Goal: Task Accomplishment & Management: Manage account settings

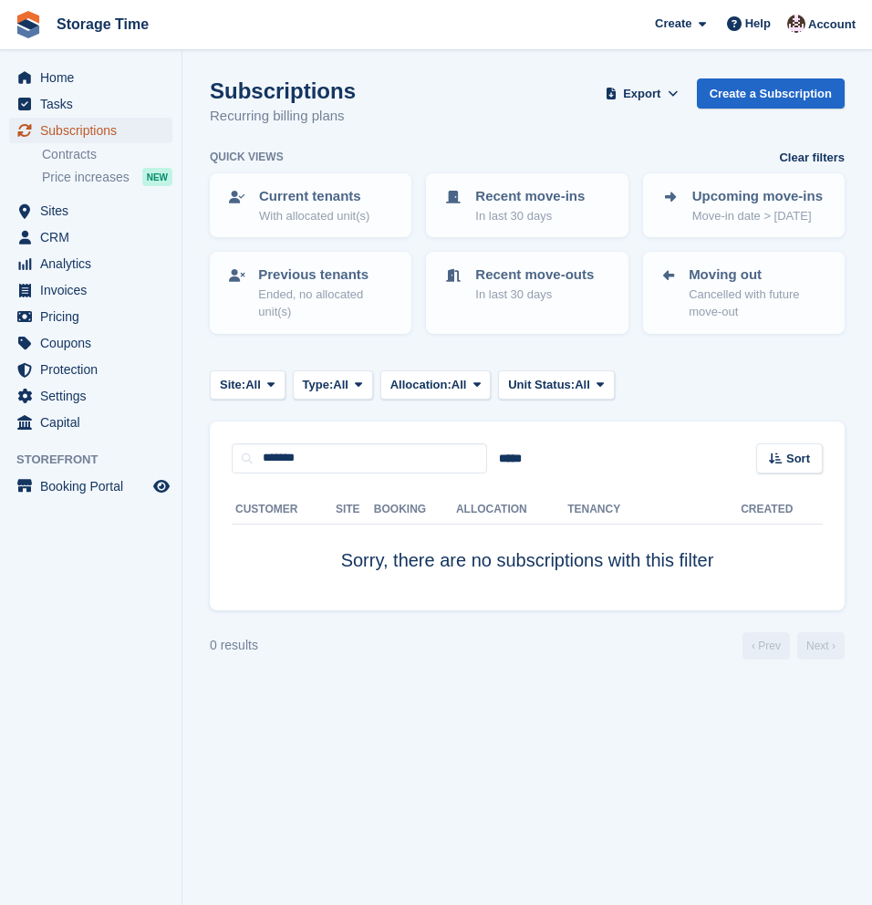
click at [68, 130] on span "Subscriptions" at bounding box center [94, 131] width 109 height 26
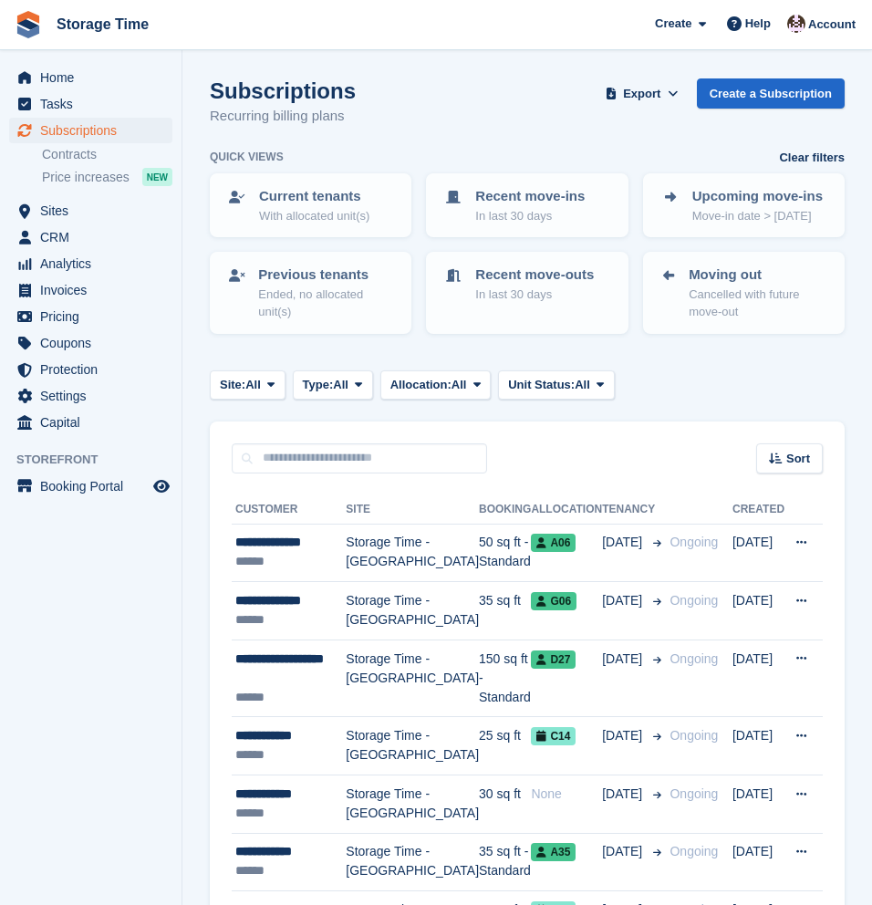
scroll to position [10, 0]
click at [57, 212] on span "Sites" at bounding box center [94, 211] width 109 height 26
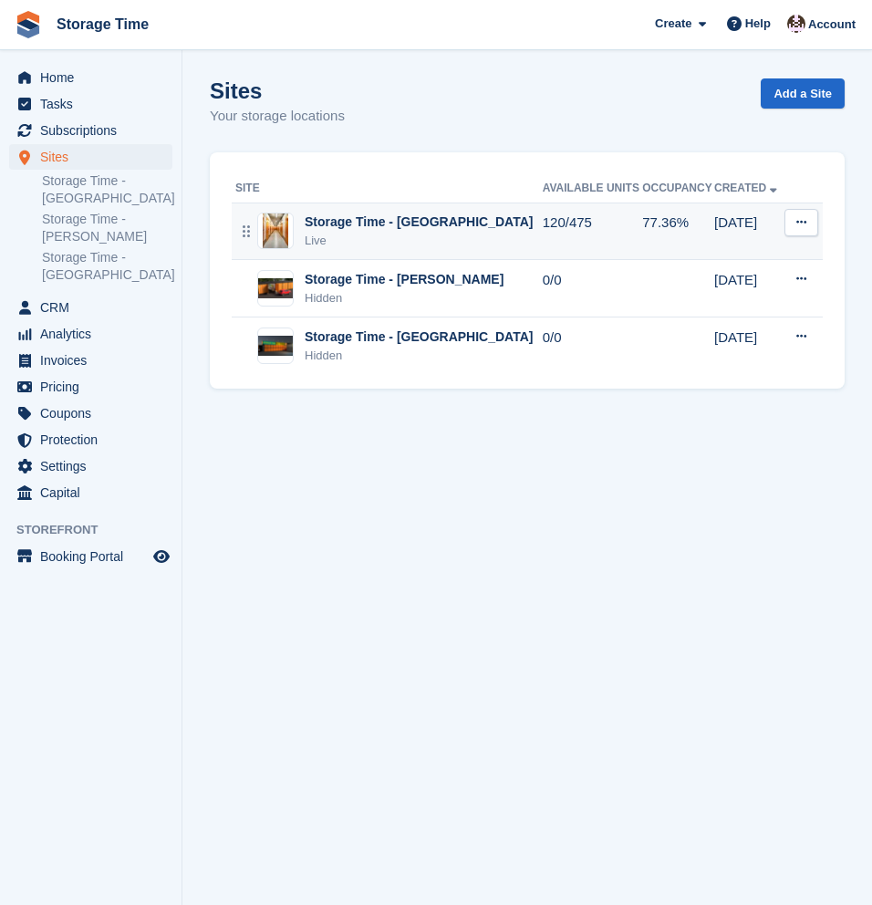
click at [306, 250] on td "Storage Time - Stockport Live" at bounding box center [387, 230] width 311 height 57
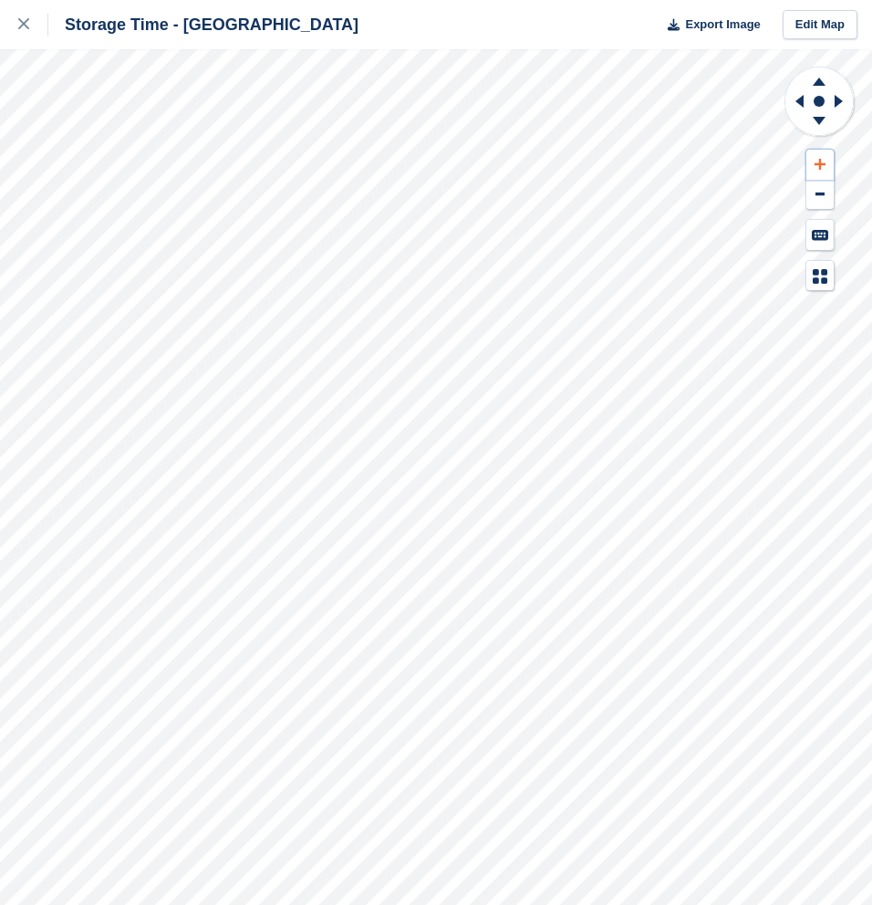
click at [820, 166] on icon at bounding box center [819, 164] width 11 height 13
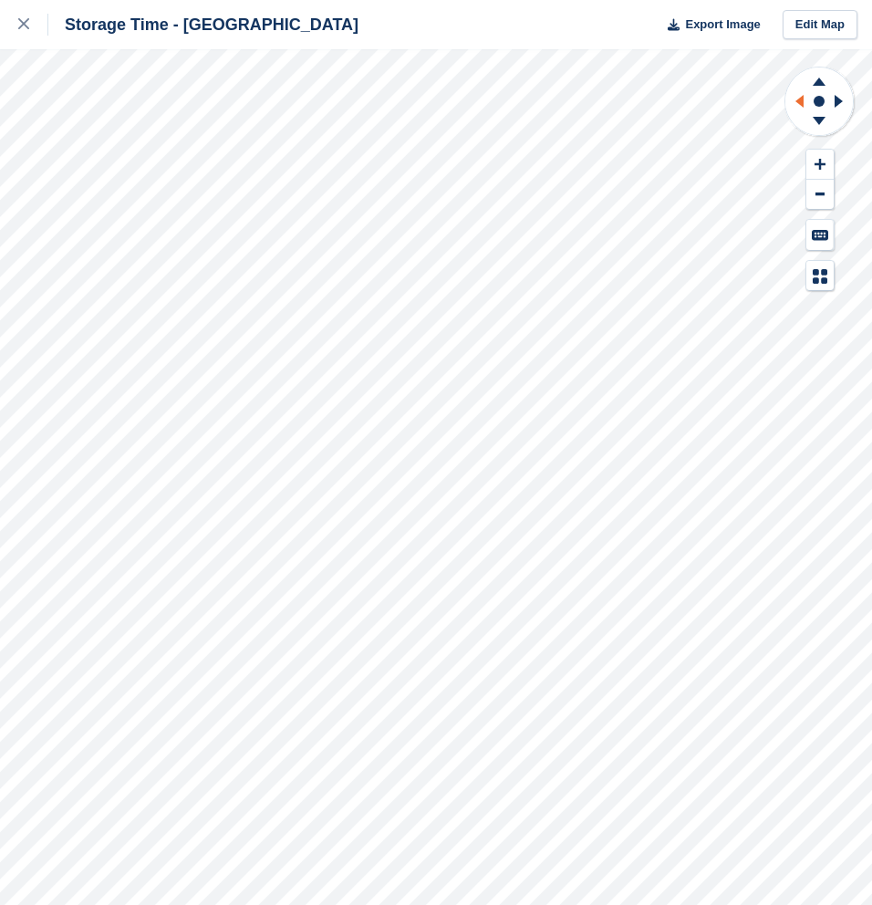
click at [796, 105] on icon at bounding box center [796, 101] width 23 height 47
click at [815, 76] on icon at bounding box center [818, 78] width 47 height 23
click at [794, 100] on icon at bounding box center [796, 101] width 23 height 47
click at [840, 99] on icon at bounding box center [838, 101] width 8 height 13
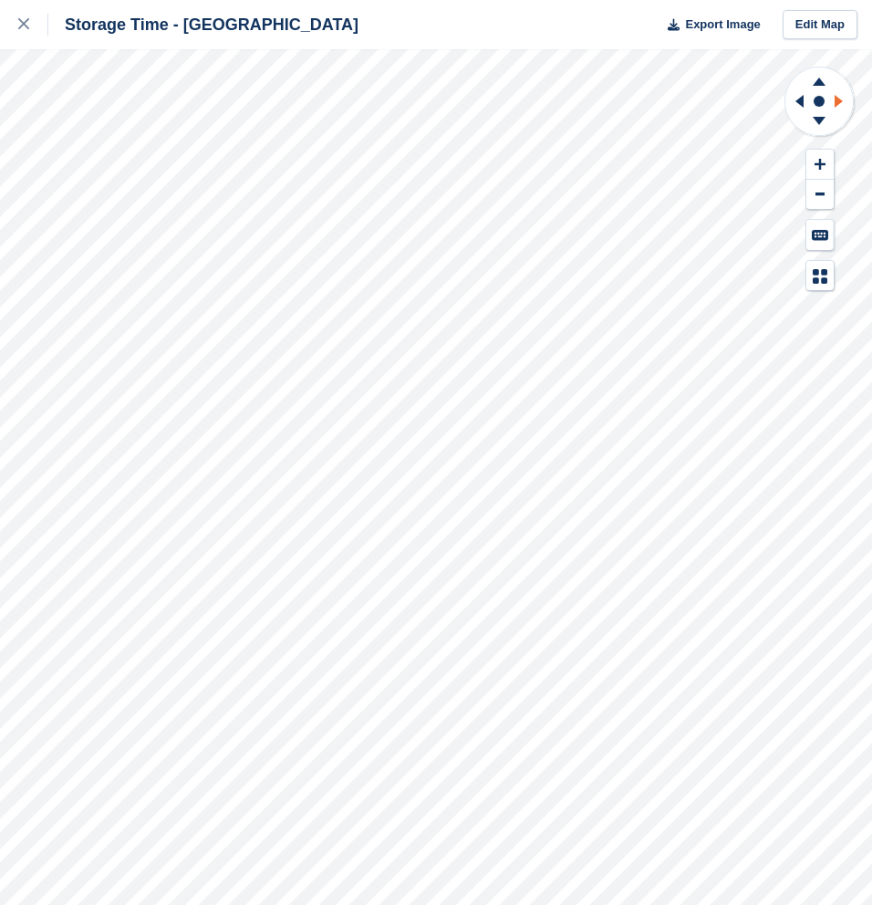
click at [840, 99] on icon at bounding box center [838, 101] width 8 height 13
click at [841, 98] on icon at bounding box center [841, 101] width 23 height 47
click at [794, 104] on icon at bounding box center [796, 101] width 23 height 47
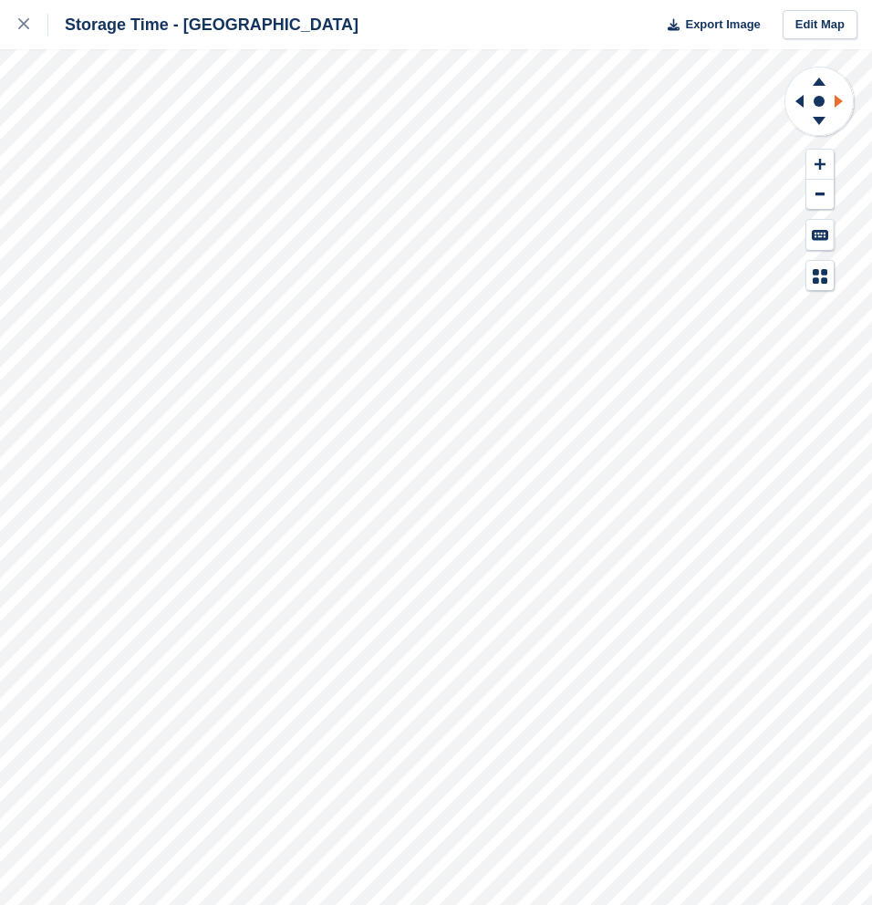
click at [840, 101] on icon at bounding box center [838, 101] width 8 height 13
click at [824, 86] on icon at bounding box center [818, 78] width 47 height 23
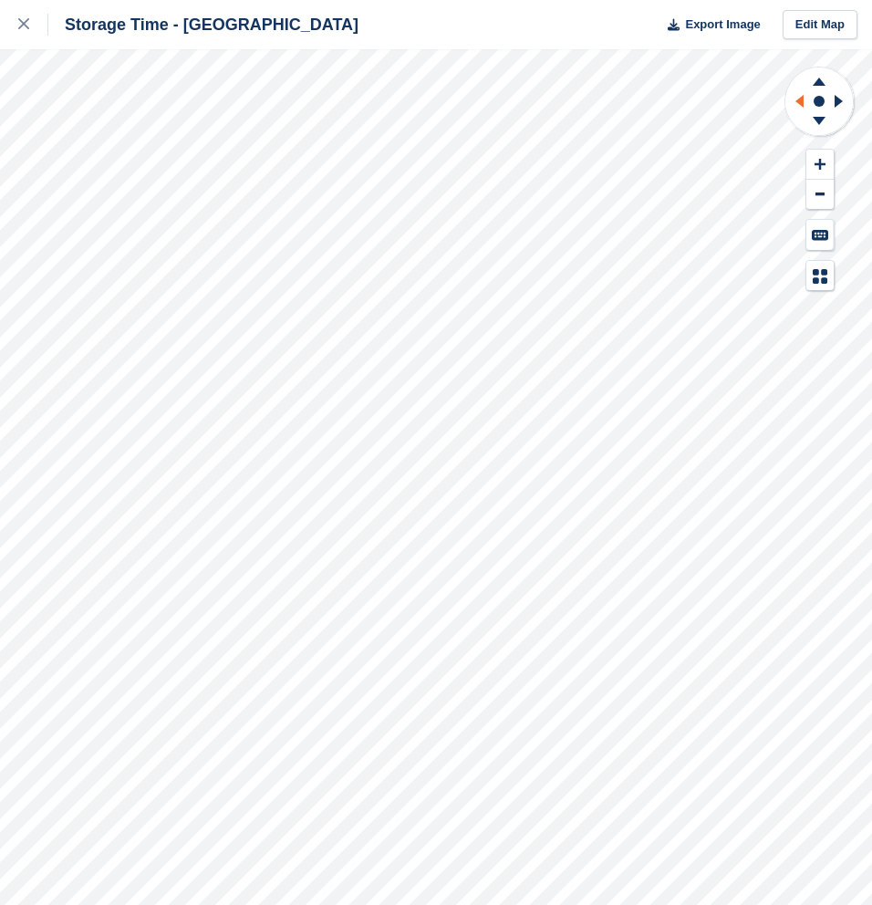
click at [802, 105] on icon at bounding box center [799, 101] width 8 height 13
click at [838, 97] on icon at bounding box center [841, 101] width 23 height 47
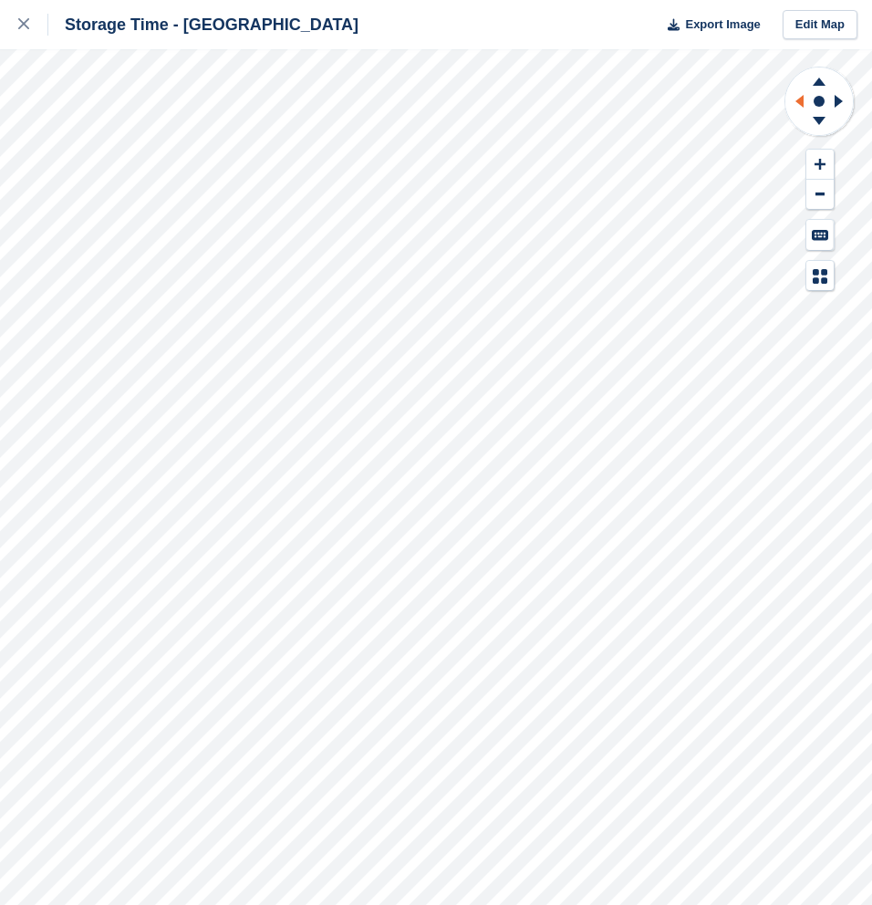
click at [803, 103] on icon at bounding box center [796, 101] width 23 height 47
click at [832, 98] on icon at bounding box center [841, 101] width 23 height 47
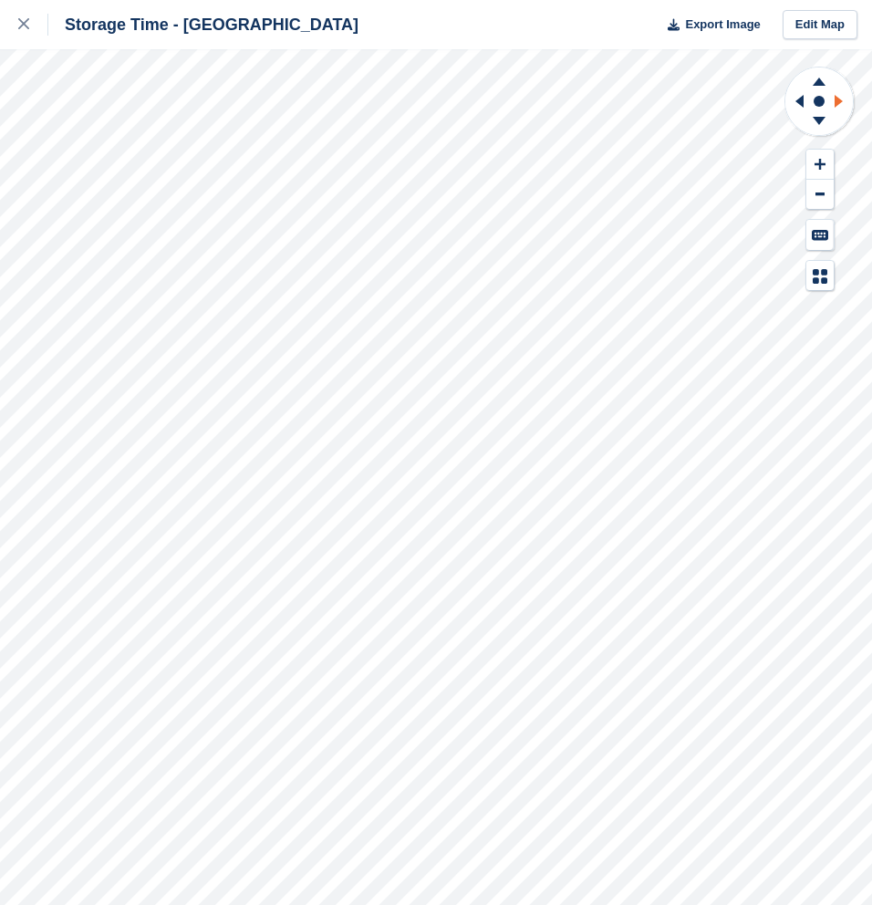
click at [832, 98] on icon at bounding box center [841, 101] width 23 height 47
click at [798, 99] on icon at bounding box center [799, 101] width 8 height 13
click at [813, 83] on icon at bounding box center [818, 78] width 47 height 23
click at [824, 122] on icon at bounding box center [818, 123] width 47 height 23
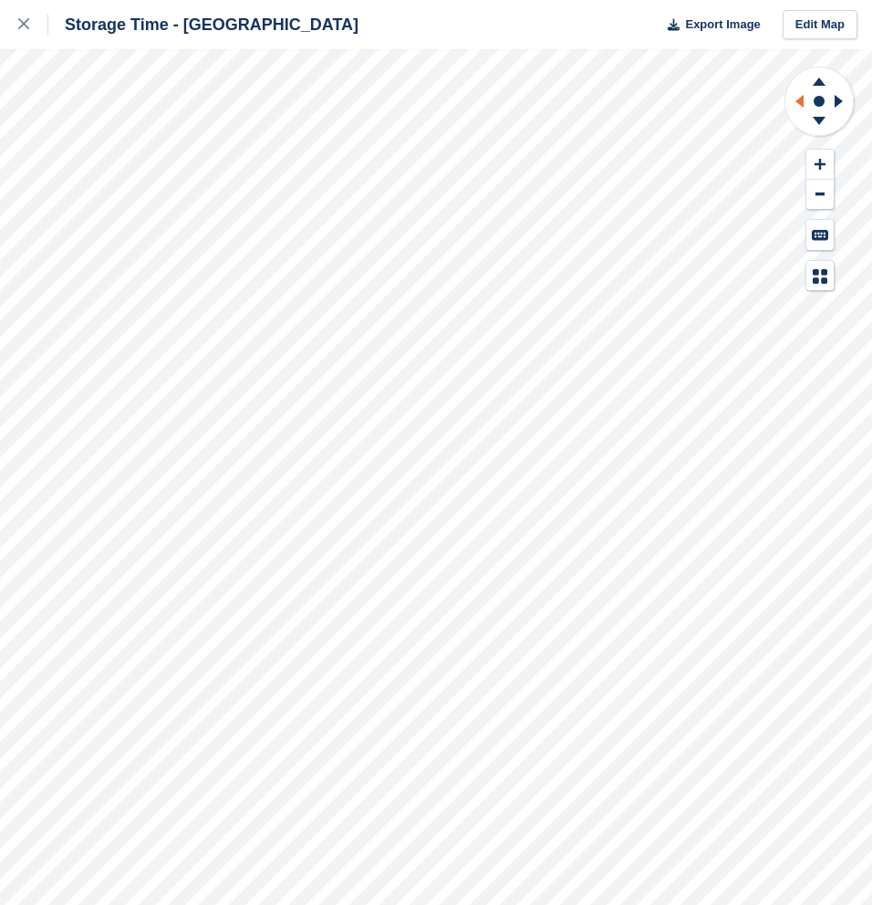
click at [805, 102] on icon at bounding box center [796, 101] width 23 height 47
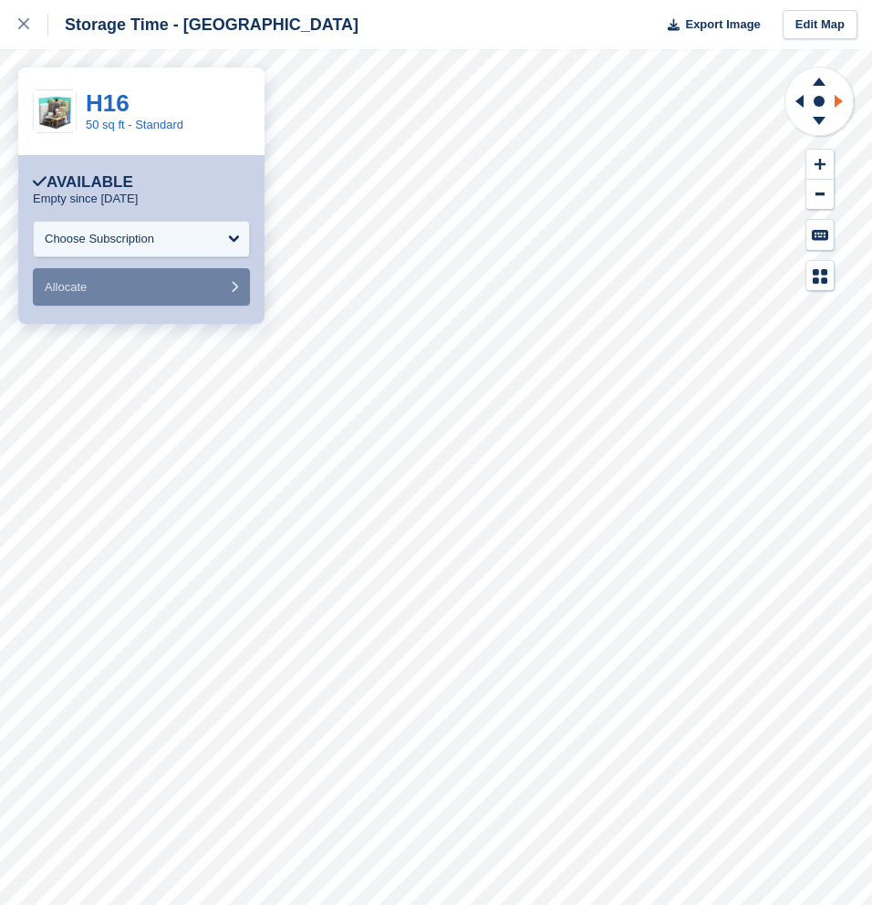
click at [837, 98] on icon at bounding box center [838, 101] width 8 height 13
click at [801, 103] on icon at bounding box center [799, 101] width 8 height 13
click at [836, 98] on icon at bounding box center [838, 101] width 8 height 13
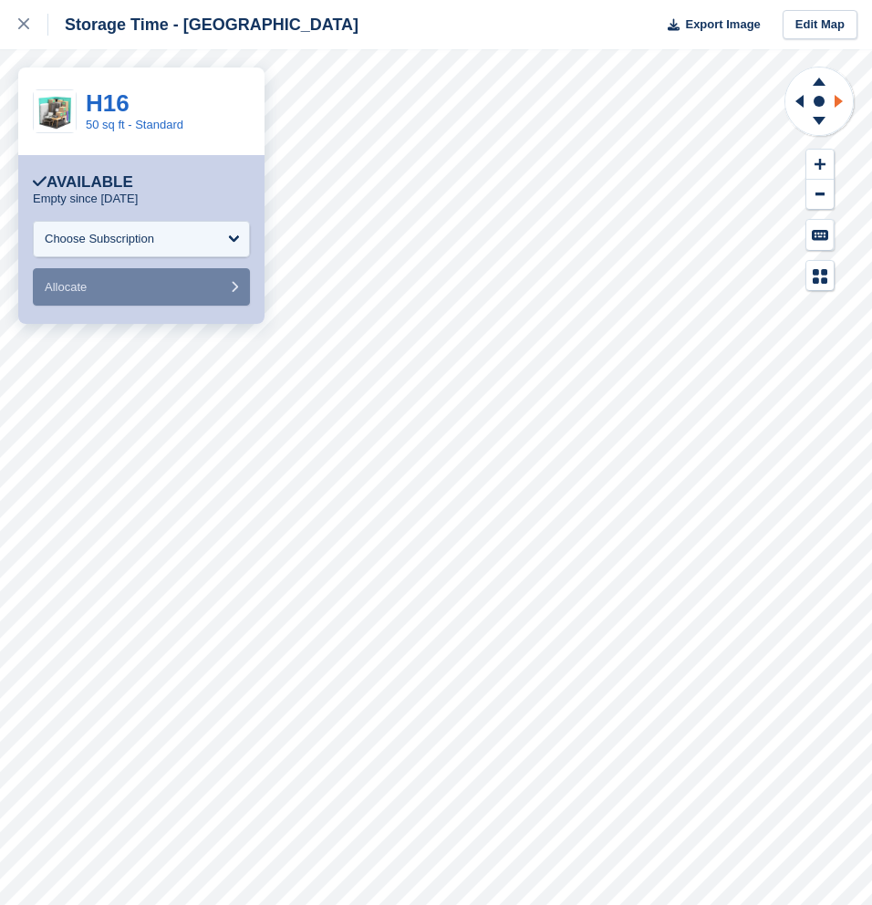
click at [836, 98] on icon at bounding box center [838, 101] width 8 height 13
click at [819, 194] on icon at bounding box center [819, 193] width 9 height 3
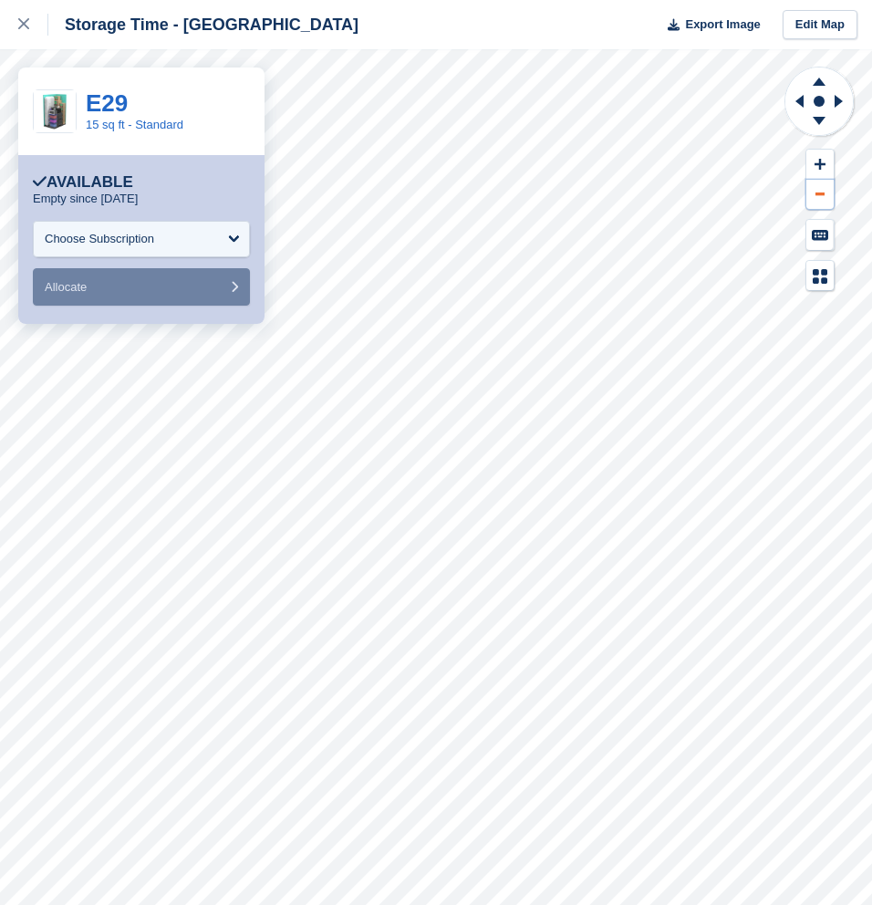
click at [819, 193] on icon at bounding box center [819, 193] width 9 height 3
click at [817, 193] on icon at bounding box center [819, 193] width 9 height 3
click at [797, 98] on icon at bounding box center [796, 101] width 23 height 47
click at [802, 101] on icon at bounding box center [799, 101] width 8 height 13
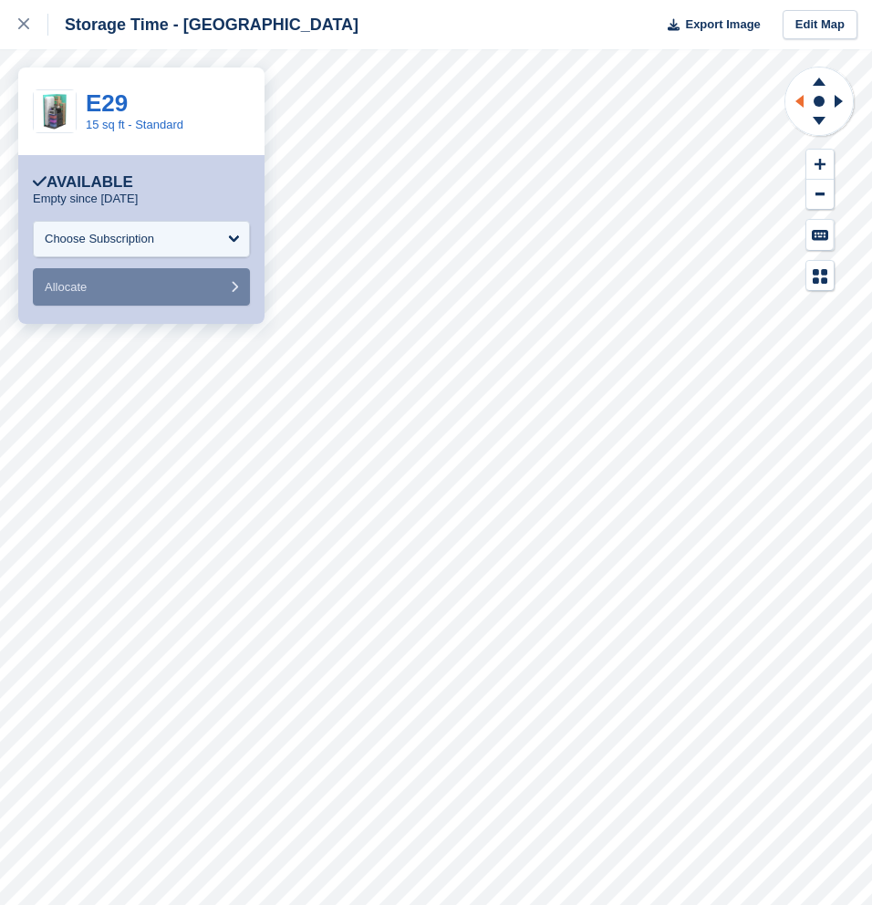
click at [802, 101] on icon at bounding box center [799, 101] width 8 height 13
click at [845, 99] on icon at bounding box center [841, 101] width 23 height 47
click at [823, 163] on icon at bounding box center [819, 164] width 11 height 11
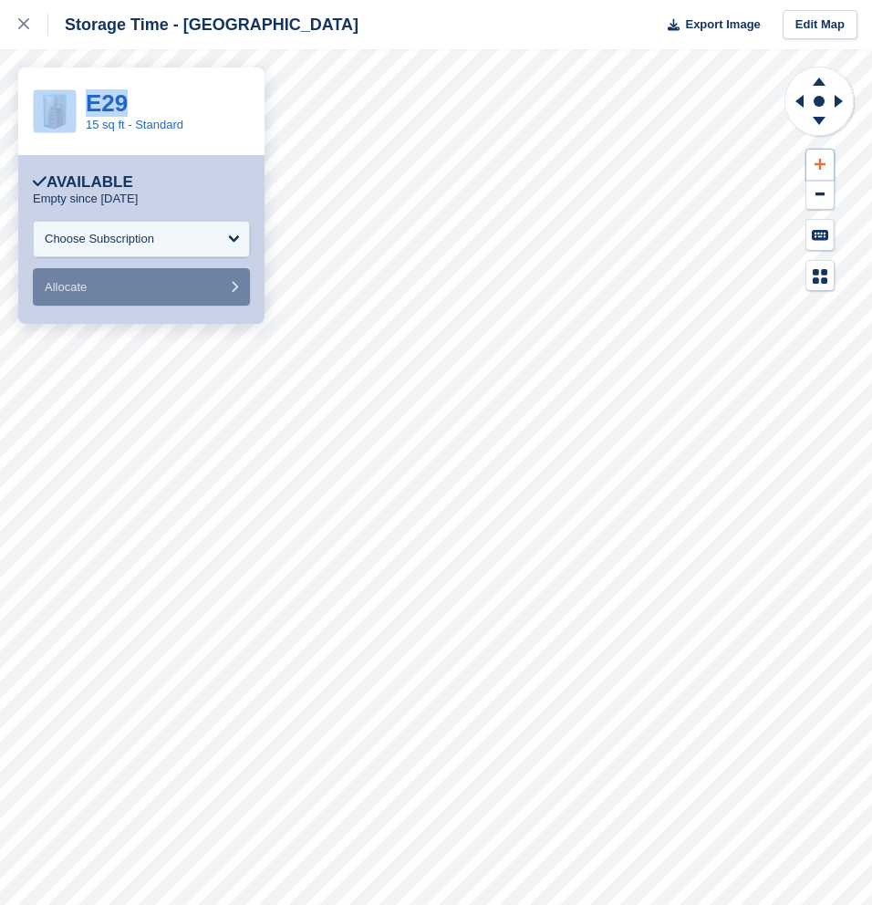
click at [823, 163] on icon at bounding box center [819, 164] width 11 height 11
click at [800, 96] on icon at bounding box center [796, 101] width 23 height 47
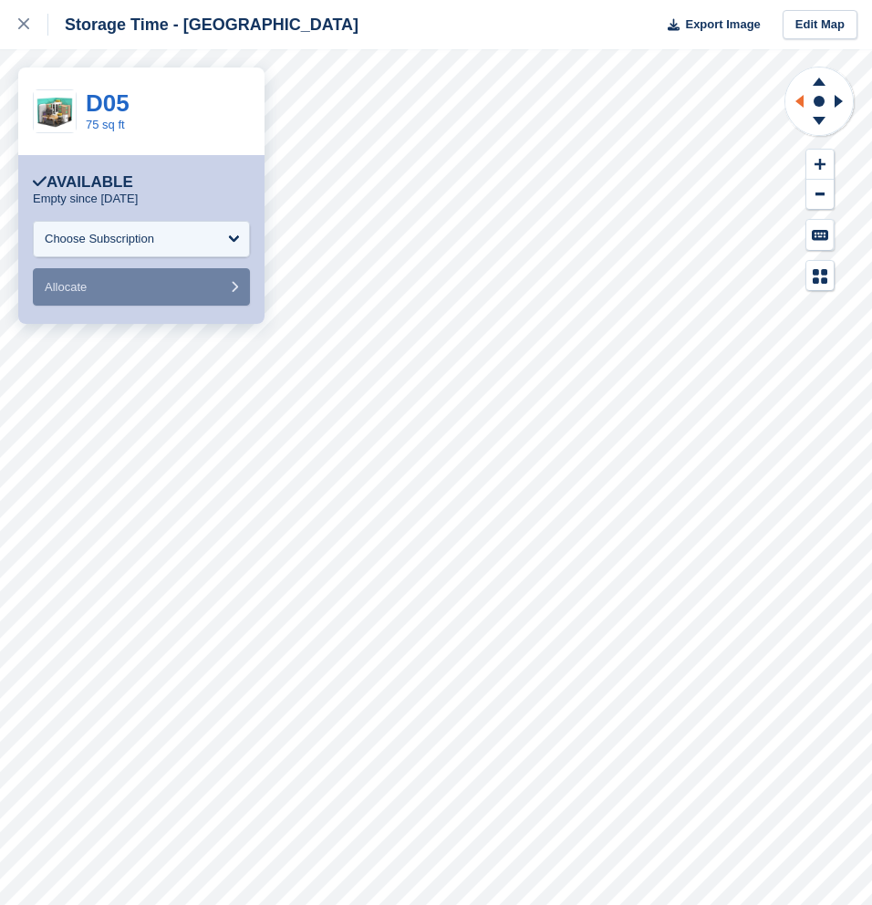
click at [800, 96] on icon at bounding box center [796, 101] width 23 height 47
click at [818, 119] on icon at bounding box center [819, 121] width 13 height 8
click at [813, 76] on icon at bounding box center [818, 78] width 47 height 23
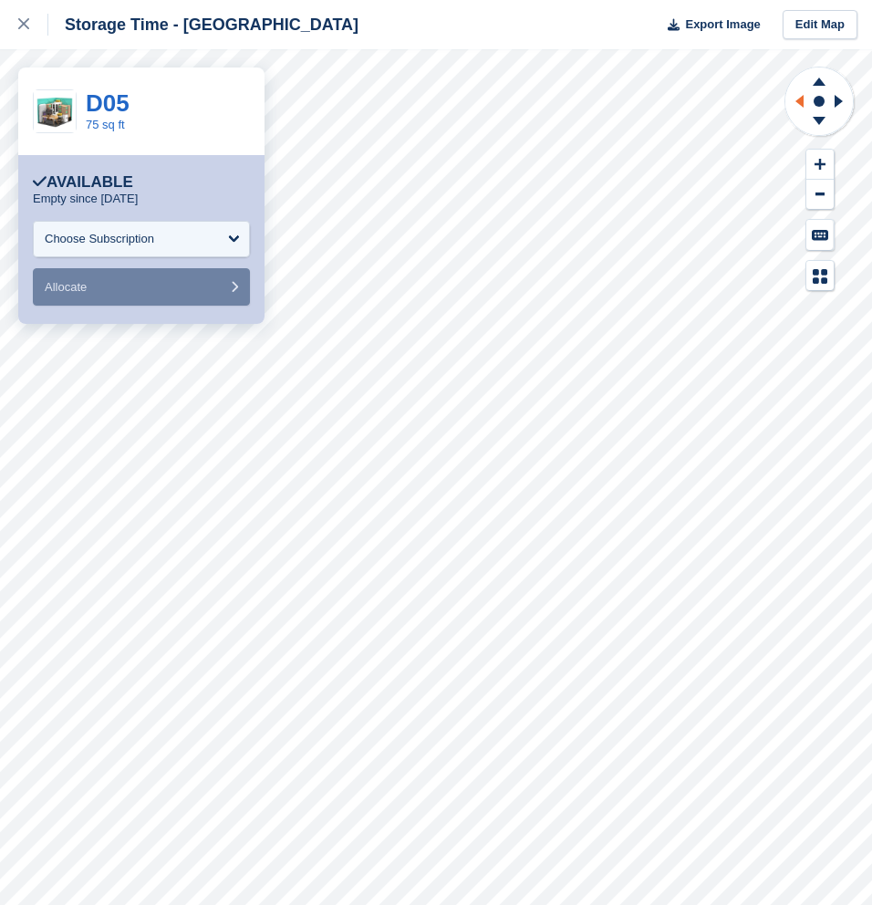
click at [803, 100] on icon at bounding box center [796, 101] width 23 height 47
click at [844, 101] on icon at bounding box center [841, 101] width 23 height 47
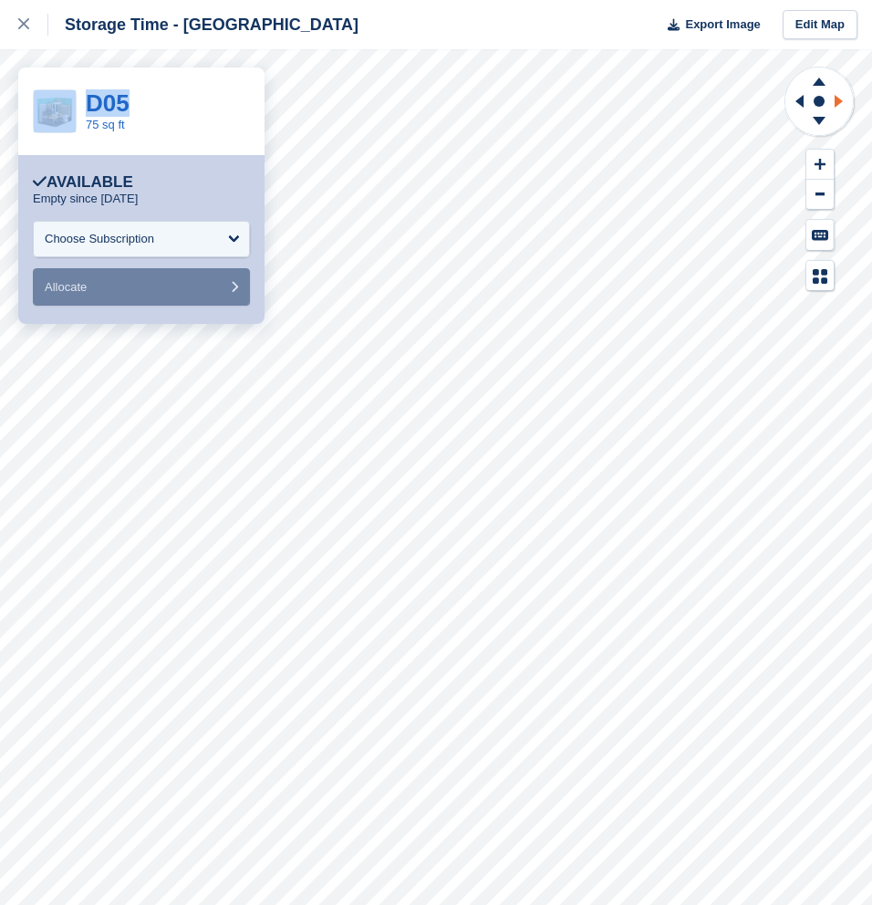
click at [844, 101] on icon at bounding box center [841, 101] width 23 height 47
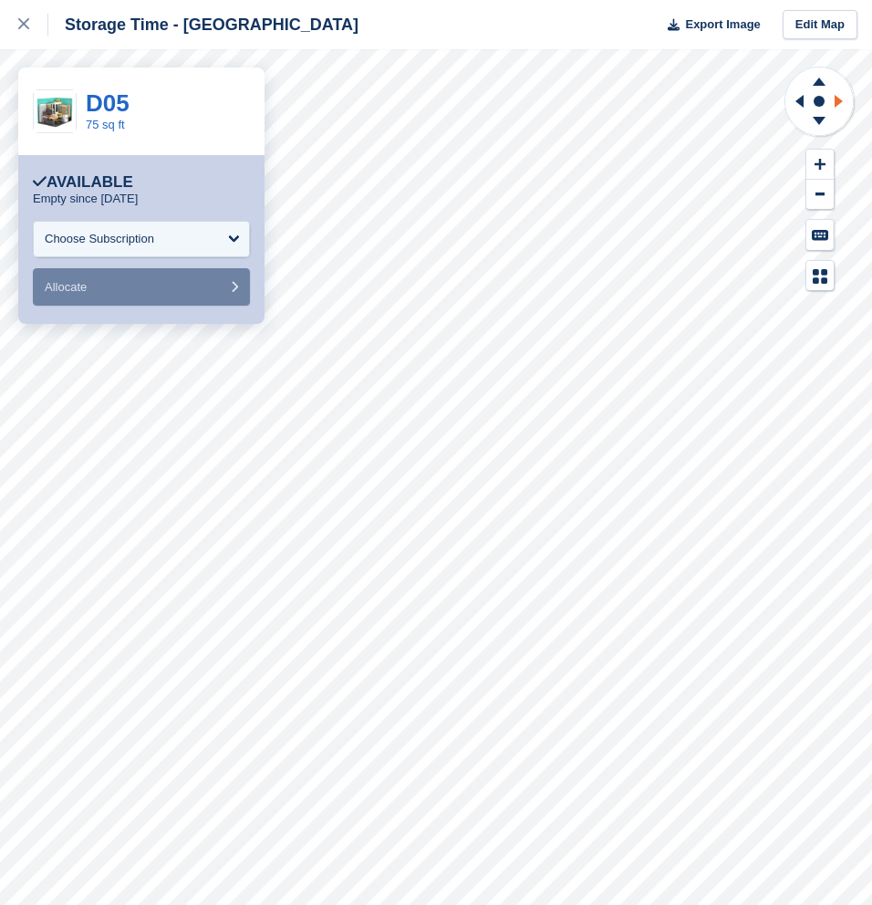
click at [844, 101] on icon at bounding box center [841, 101] width 23 height 47
click at [799, 104] on icon at bounding box center [796, 101] width 23 height 47
click at [799, 104] on icon at bounding box center [799, 101] width 8 height 13
click at [816, 72] on icon at bounding box center [818, 78] width 47 height 23
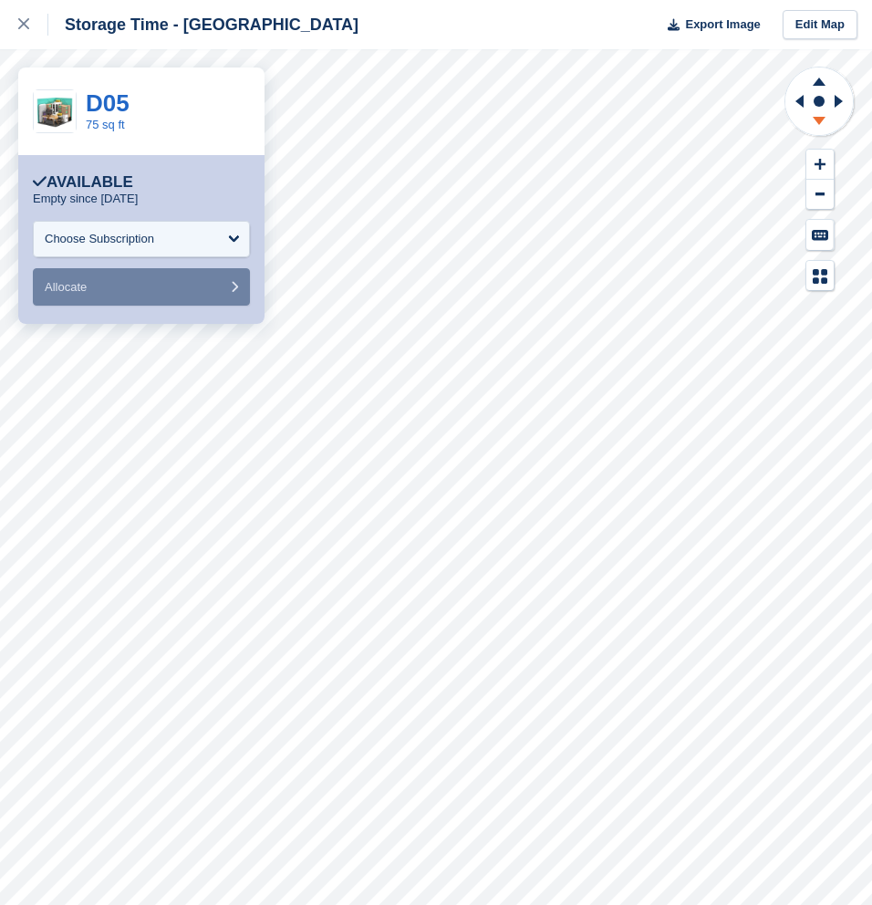
click at [819, 113] on icon at bounding box center [818, 123] width 47 height 23
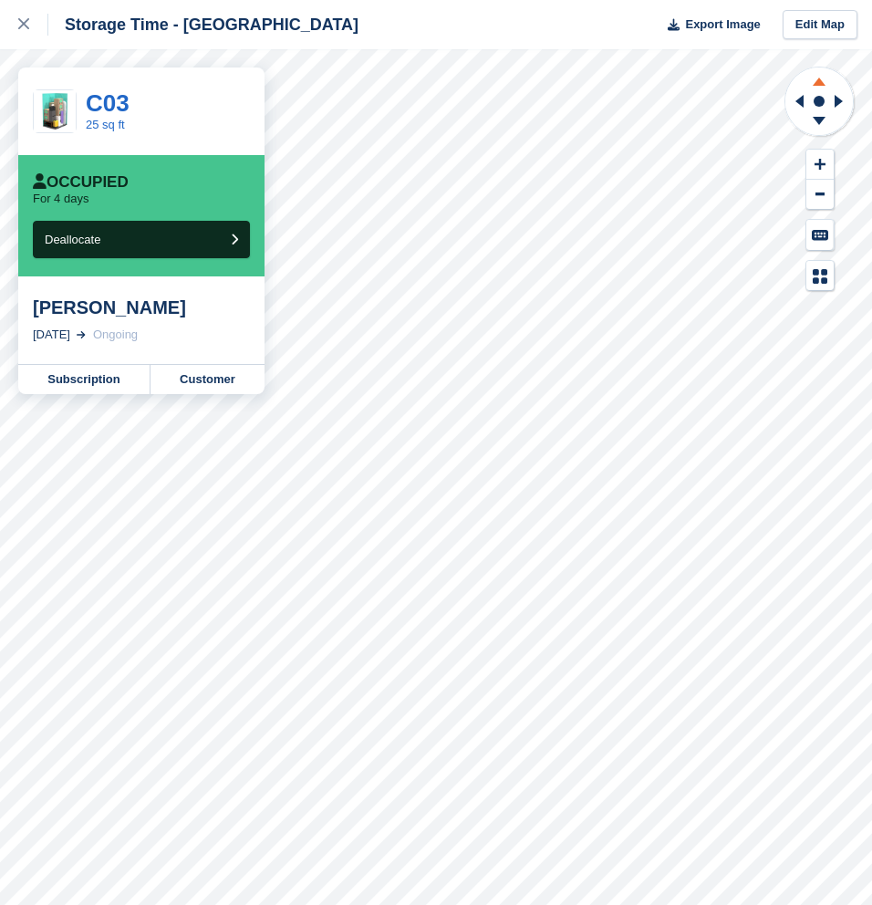
click at [813, 80] on icon at bounding box center [818, 78] width 47 height 23
click at [817, 112] on icon at bounding box center [818, 123] width 47 height 23
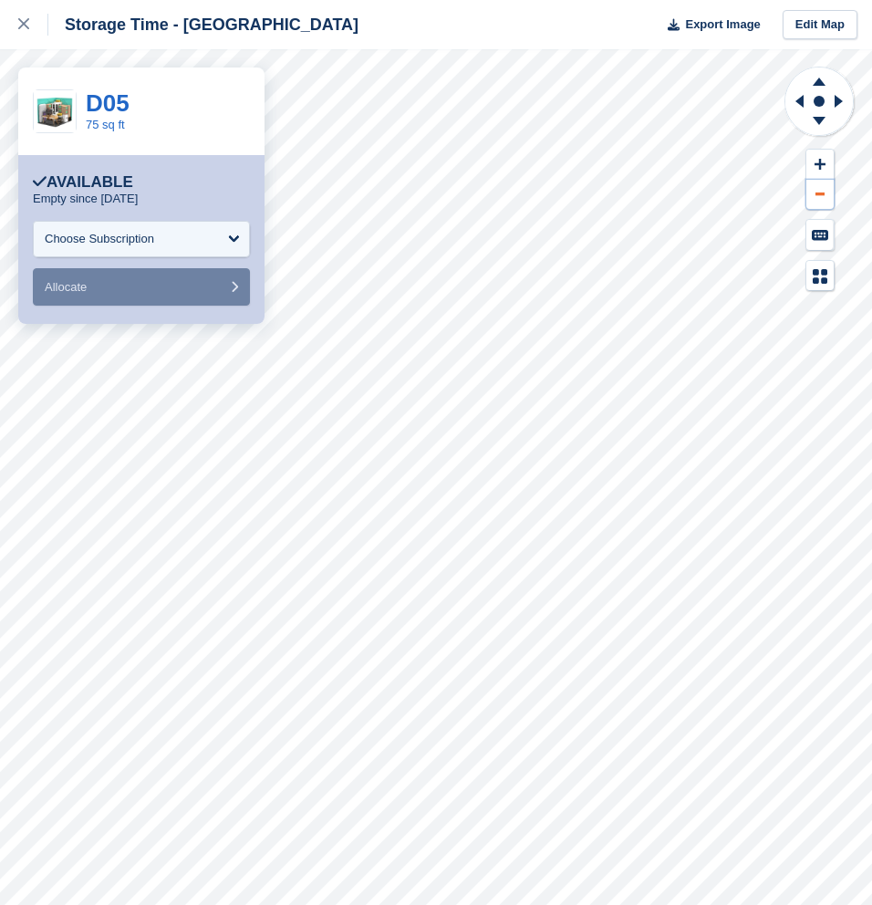
click at [819, 194] on icon at bounding box center [819, 193] width 9 height 3
click at [13, 27] on link at bounding box center [24, 24] width 48 height 49
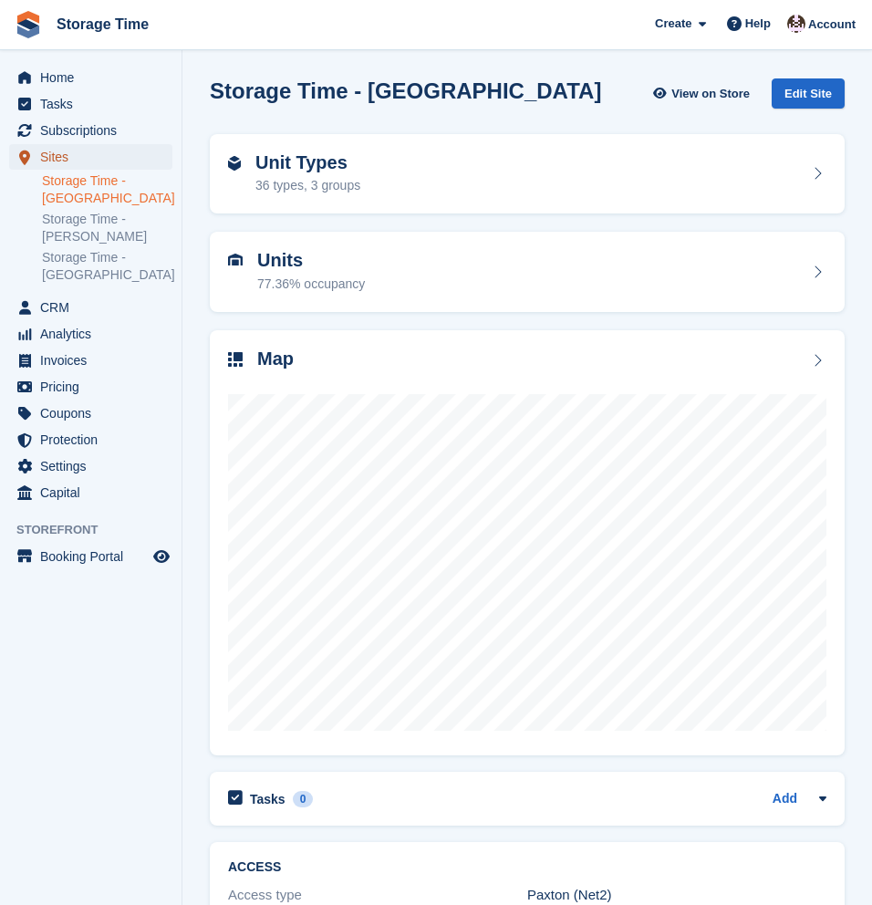
click at [57, 151] on span "Sites" at bounding box center [94, 157] width 109 height 26
click at [350, 186] on div "36 types, 3 groups" at bounding box center [307, 185] width 105 height 19
click at [331, 282] on div "77.36% occupancy" at bounding box center [311, 284] width 108 height 19
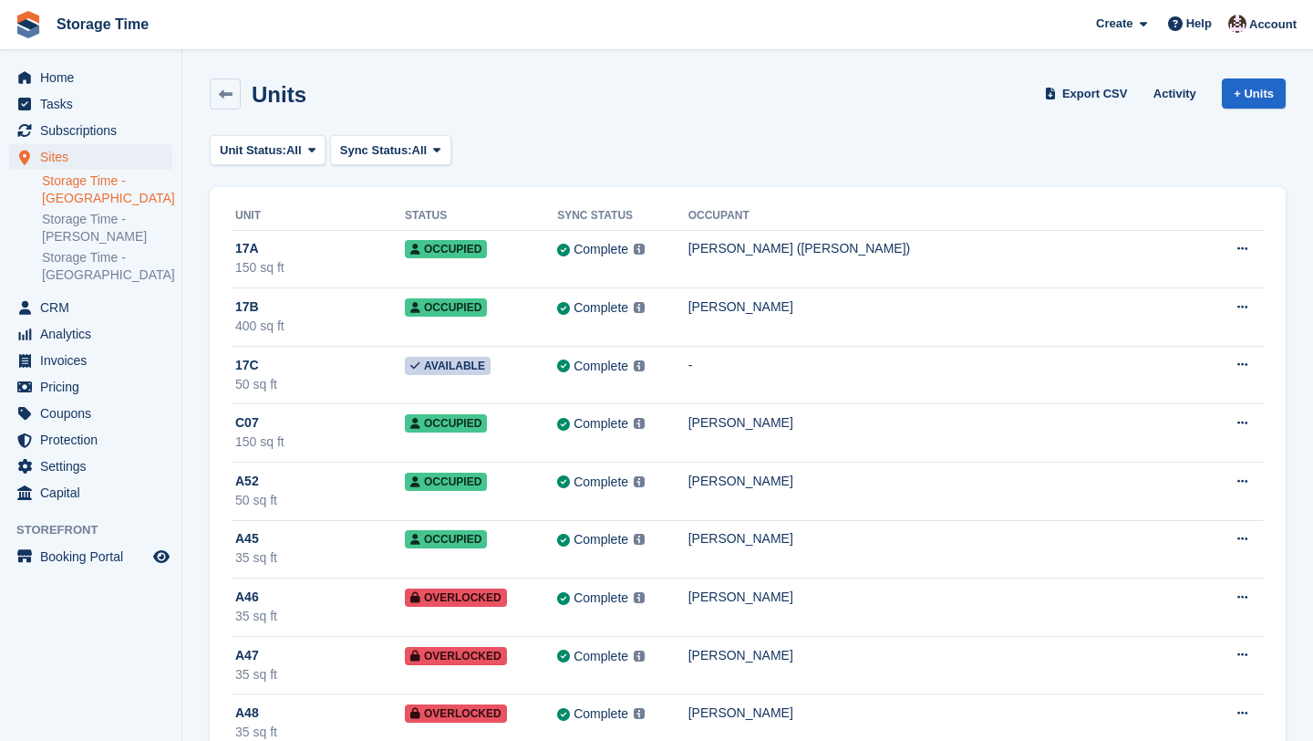
click at [78, 200] on link "Storage Time - [GEOGRAPHIC_DATA]" at bounding box center [107, 189] width 130 height 35
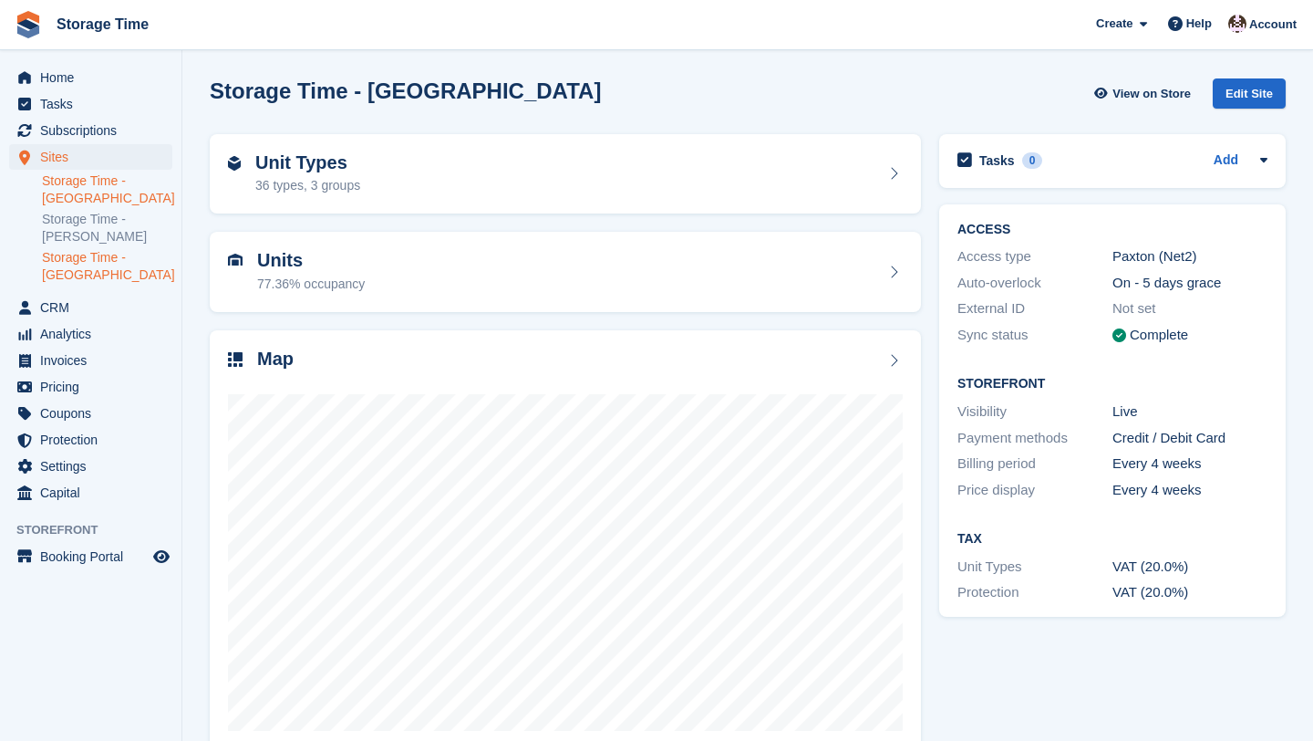
click at [468, 286] on div "Units 77.36% occupancy" at bounding box center [565, 272] width 675 height 44
click at [363, 290] on div "77.36% occupancy" at bounding box center [311, 284] width 108 height 19
click at [617, 277] on div "Units 77.36% occupancy" at bounding box center [565, 272] width 675 height 44
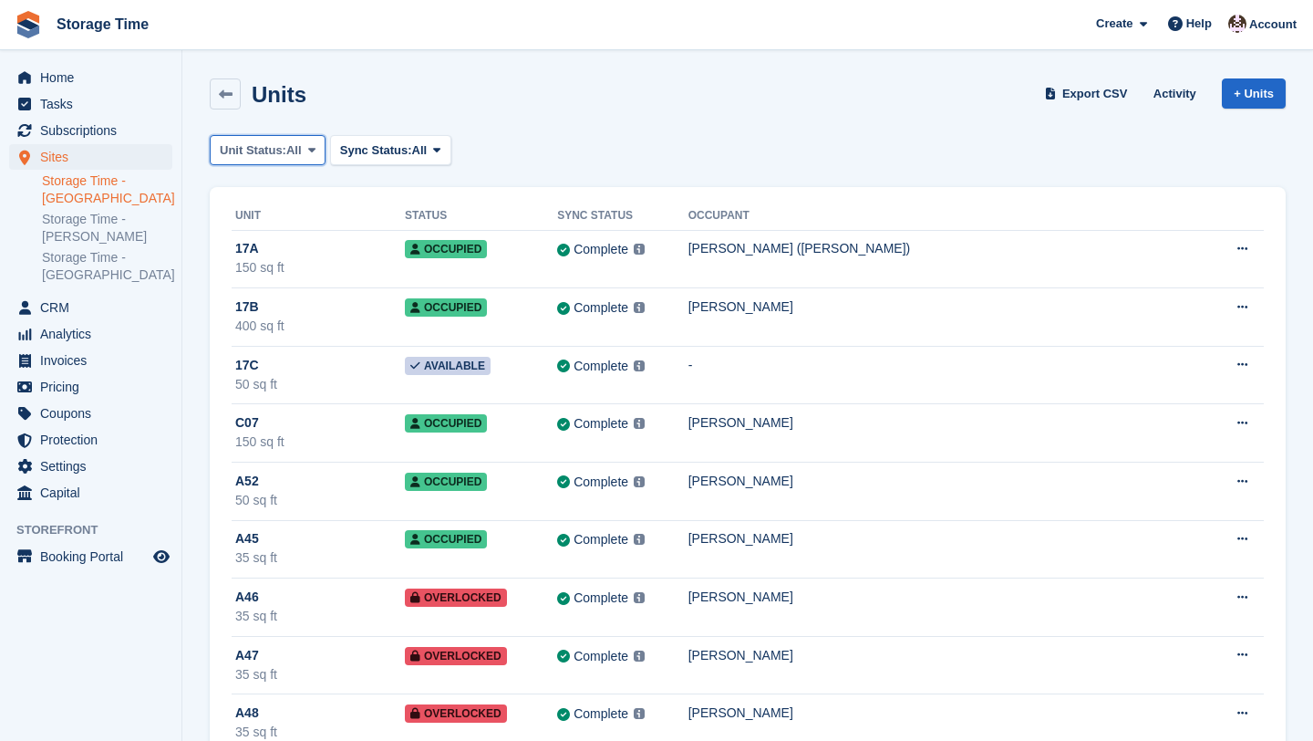
click at [302, 155] on span "All" at bounding box center [294, 150] width 16 height 18
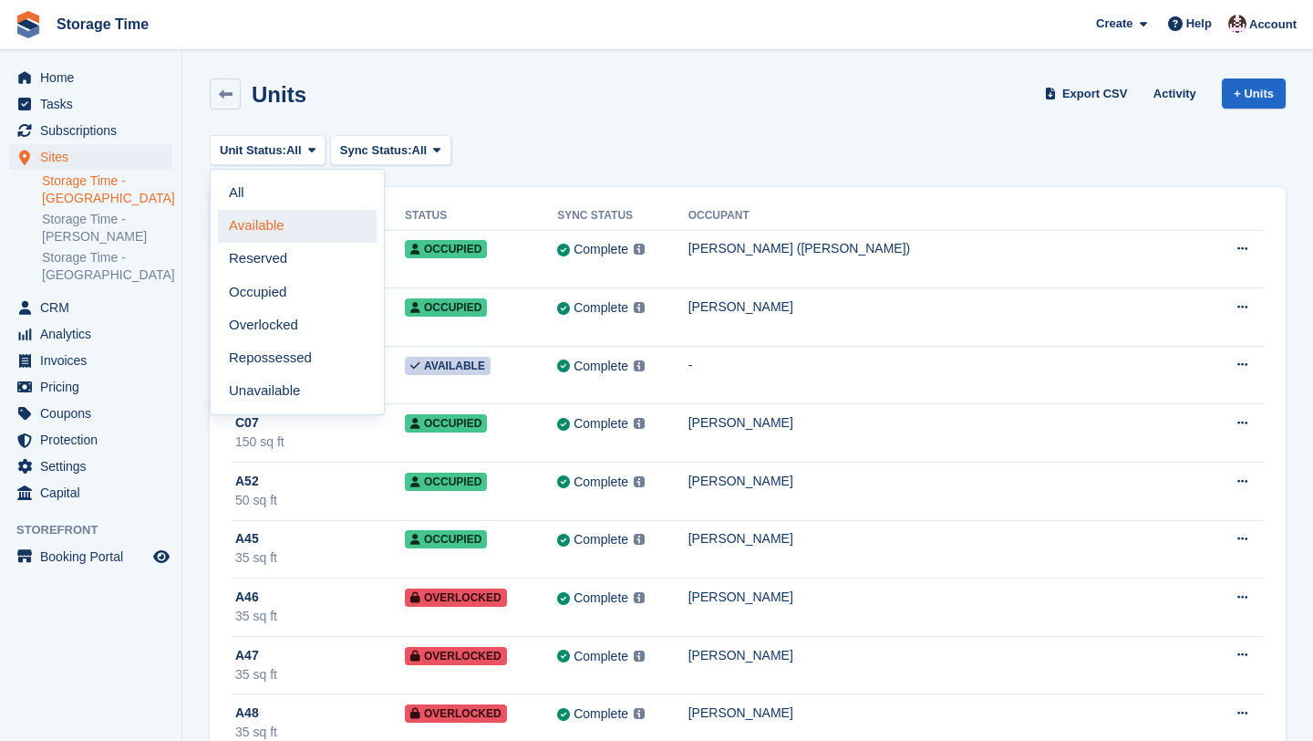
click at [292, 223] on link "Available" at bounding box center [297, 226] width 159 height 33
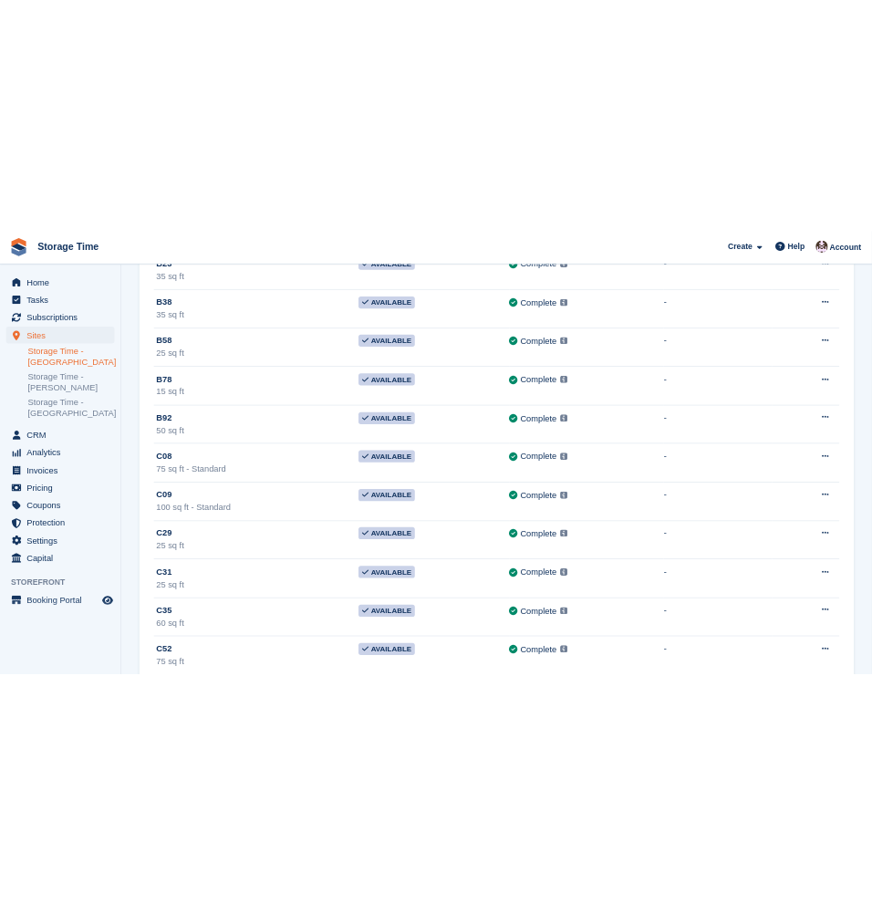
scroll to position [1746, 0]
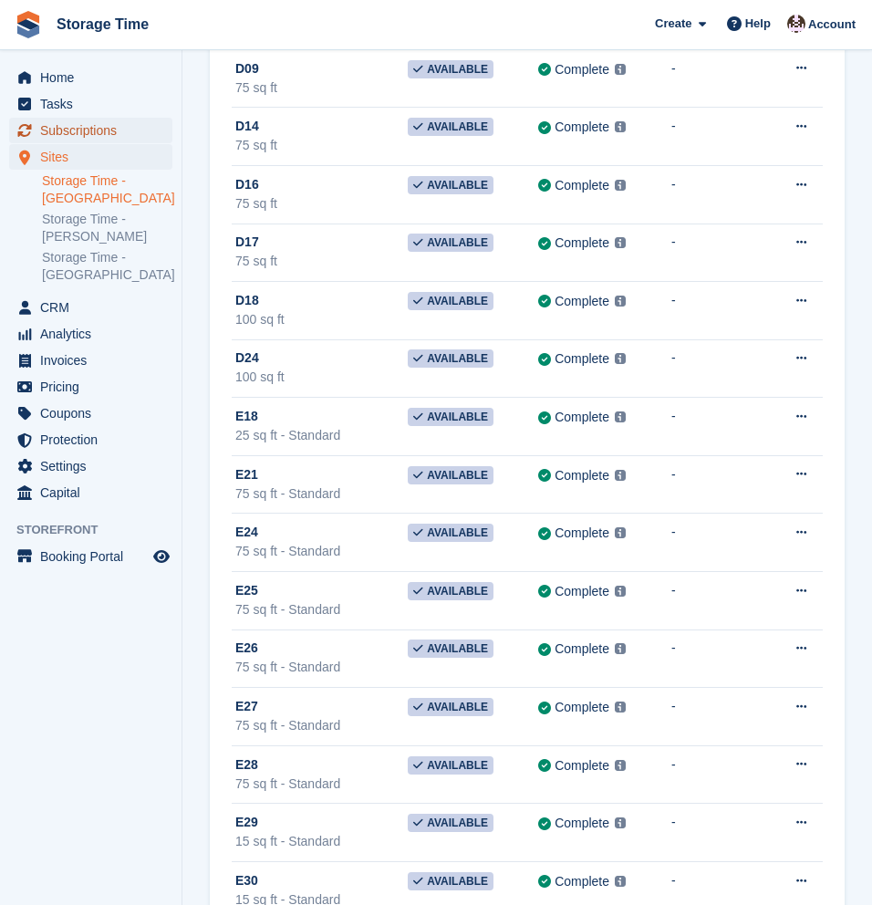
click at [71, 125] on span "Subscriptions" at bounding box center [94, 131] width 109 height 26
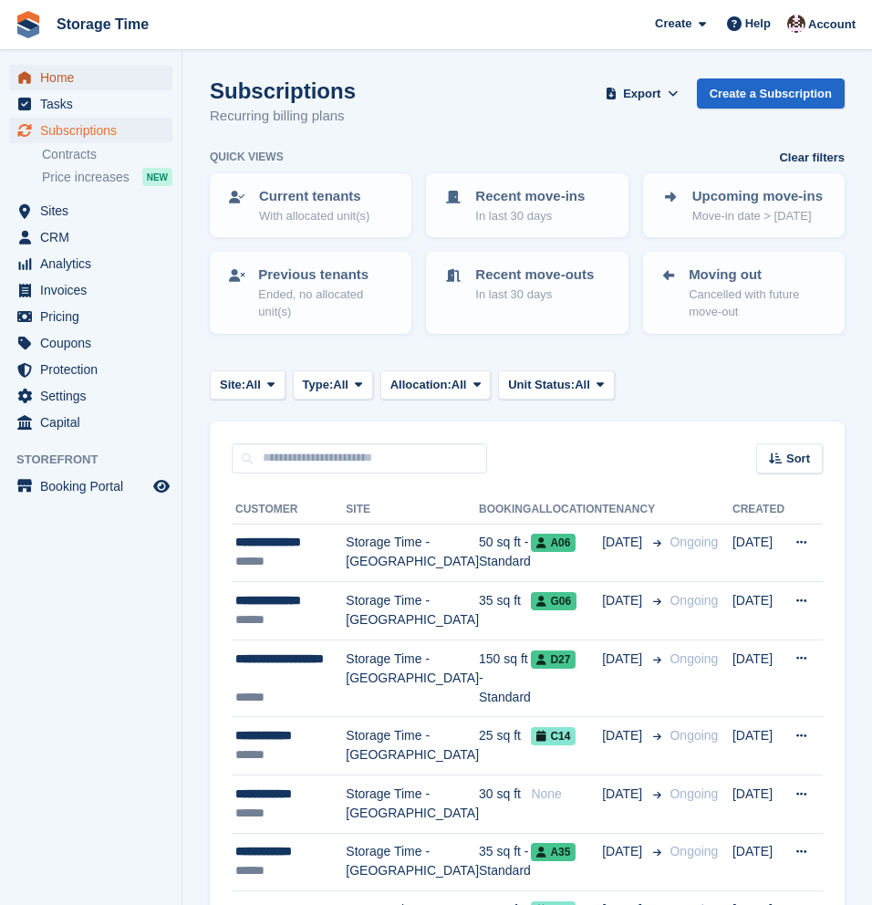
click at [53, 83] on span "Home" at bounding box center [94, 78] width 109 height 26
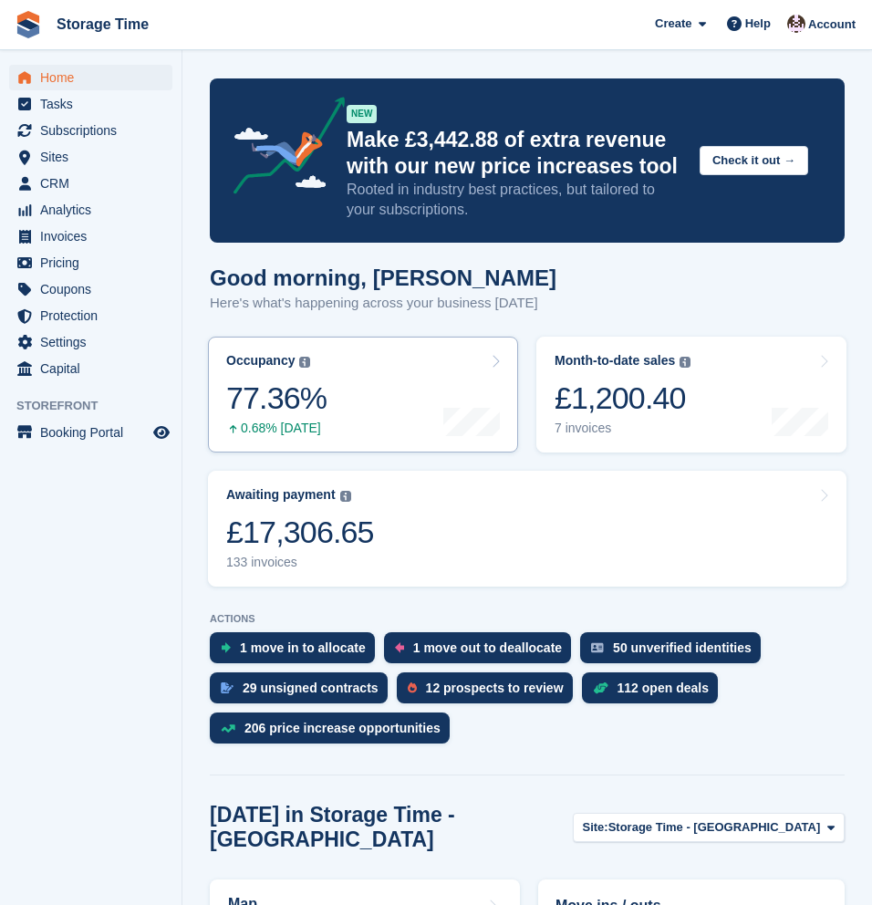
click at [332, 403] on link "Occupancy The percentage of all currently allocated units in terms of area. Inc…" at bounding box center [363, 395] width 310 height 116
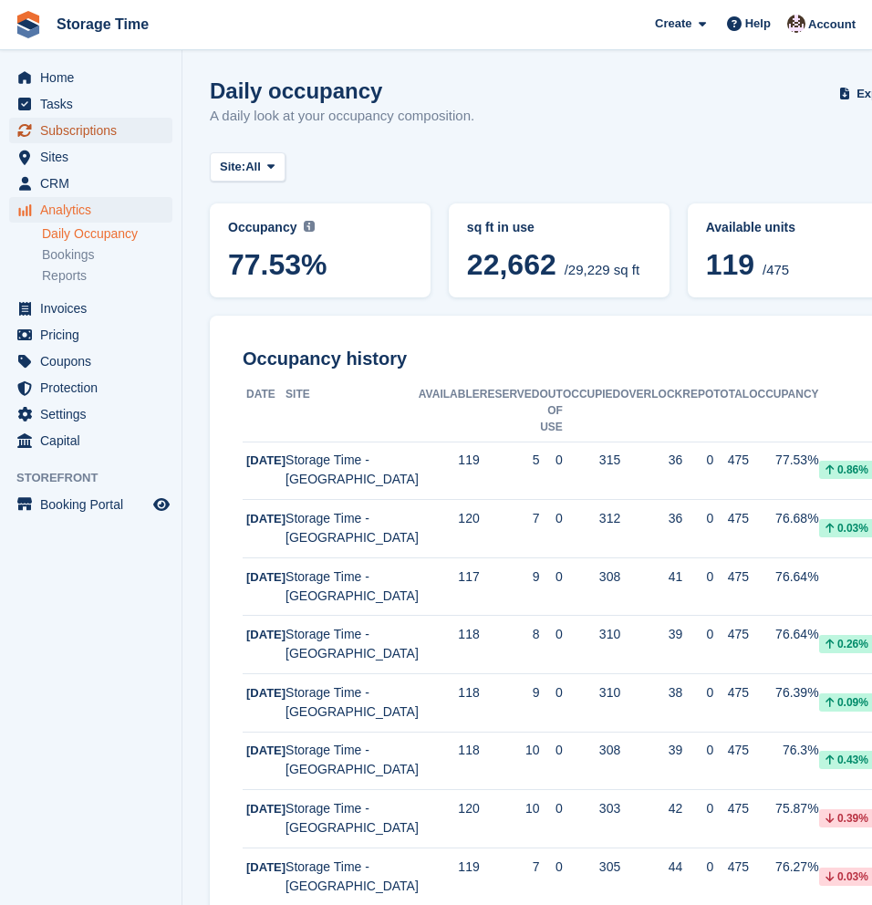
click at [82, 134] on span "Subscriptions" at bounding box center [94, 131] width 109 height 26
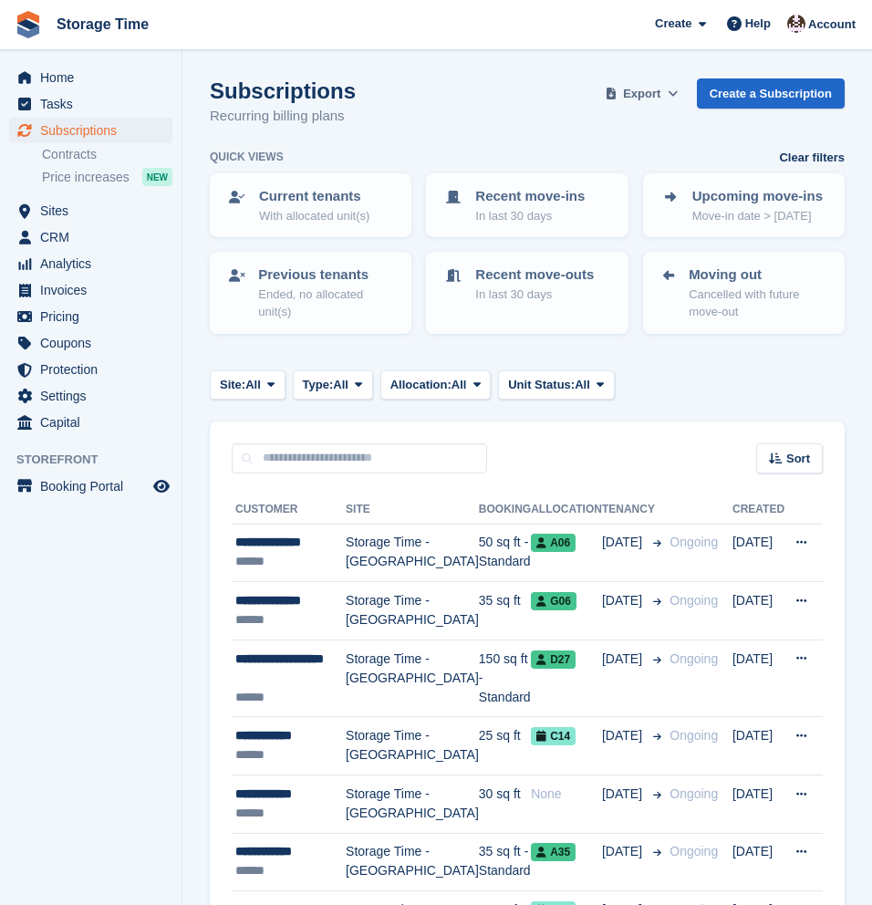
click at [632, 98] on span "Export" at bounding box center [641, 94] width 37 height 18
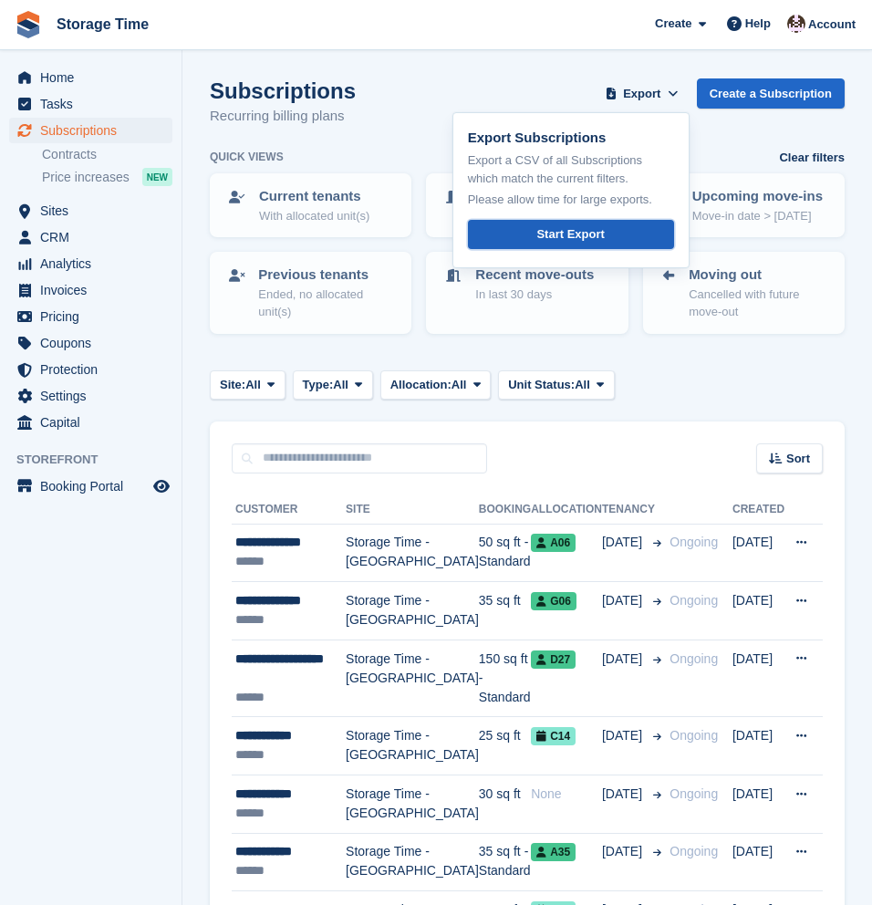
click at [600, 241] on div "Start Export" at bounding box center [569, 234] width 67 height 18
click at [88, 291] on span "Invoices" at bounding box center [94, 290] width 109 height 26
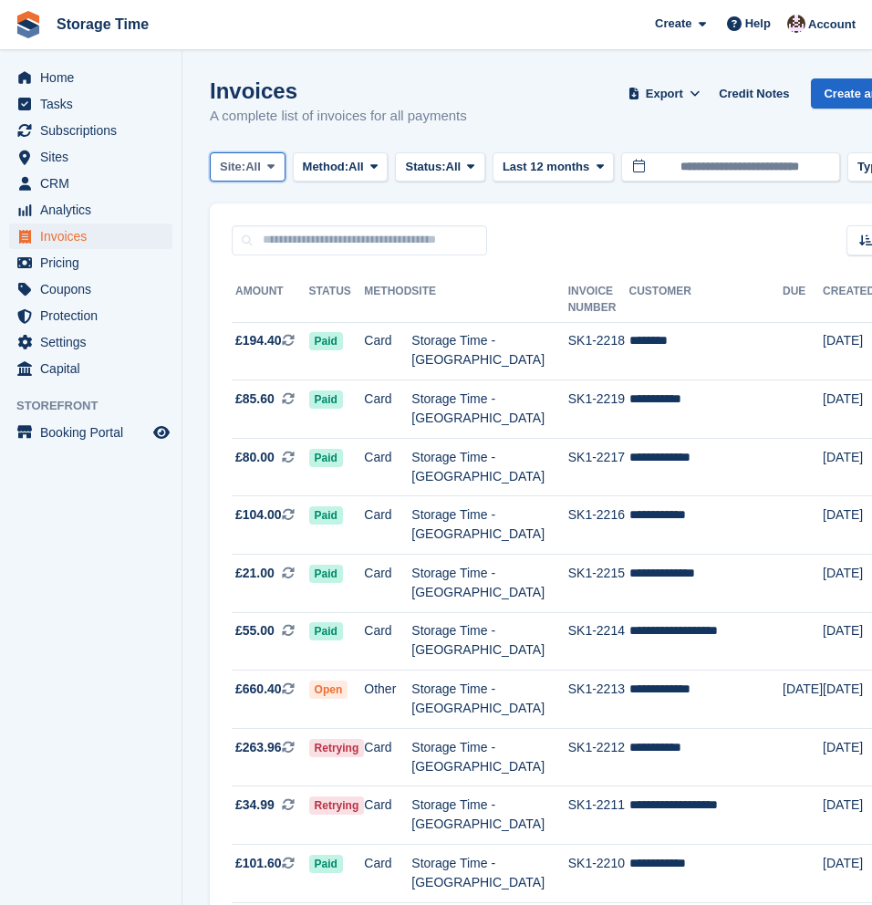
click at [261, 172] on span "All" at bounding box center [253, 167] width 16 height 18
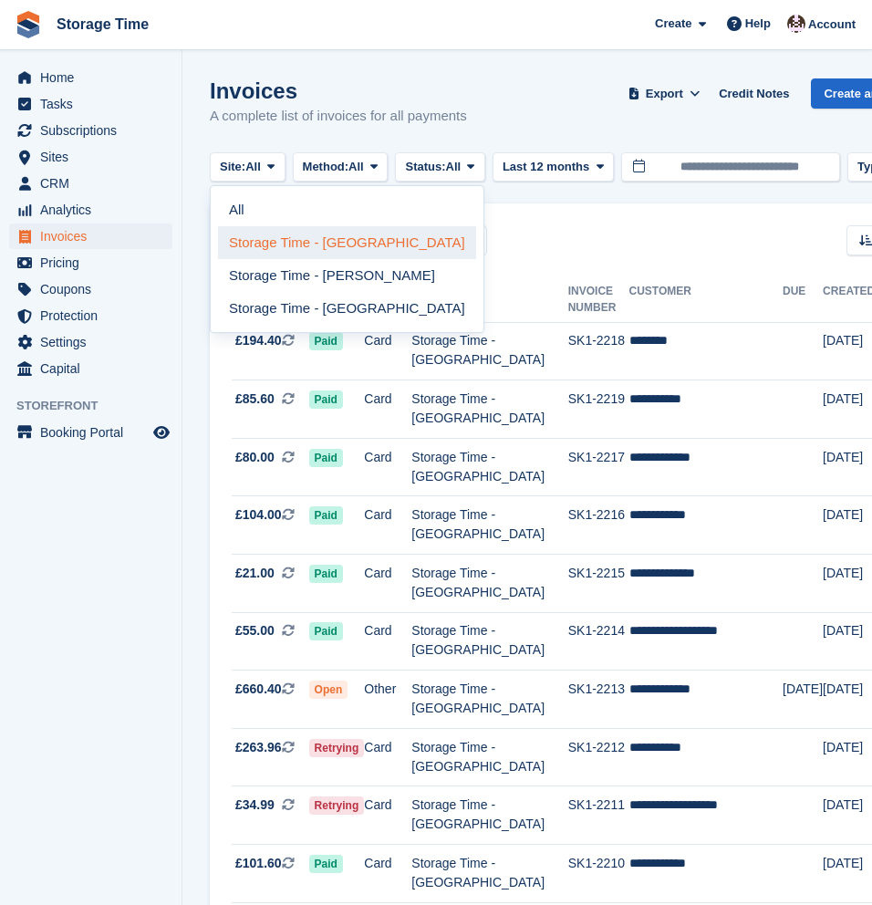
click at [286, 238] on link "Storage Time - [GEOGRAPHIC_DATA]" at bounding box center [347, 242] width 258 height 33
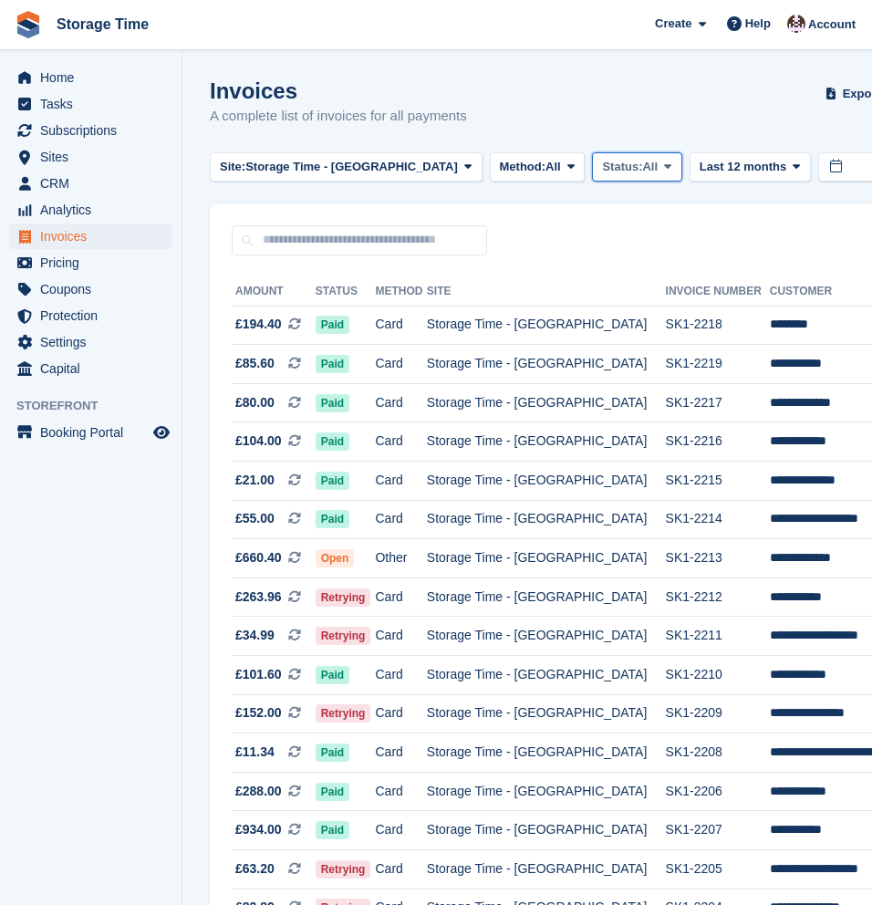
click at [602, 167] on span "Status:" at bounding box center [622, 167] width 40 height 18
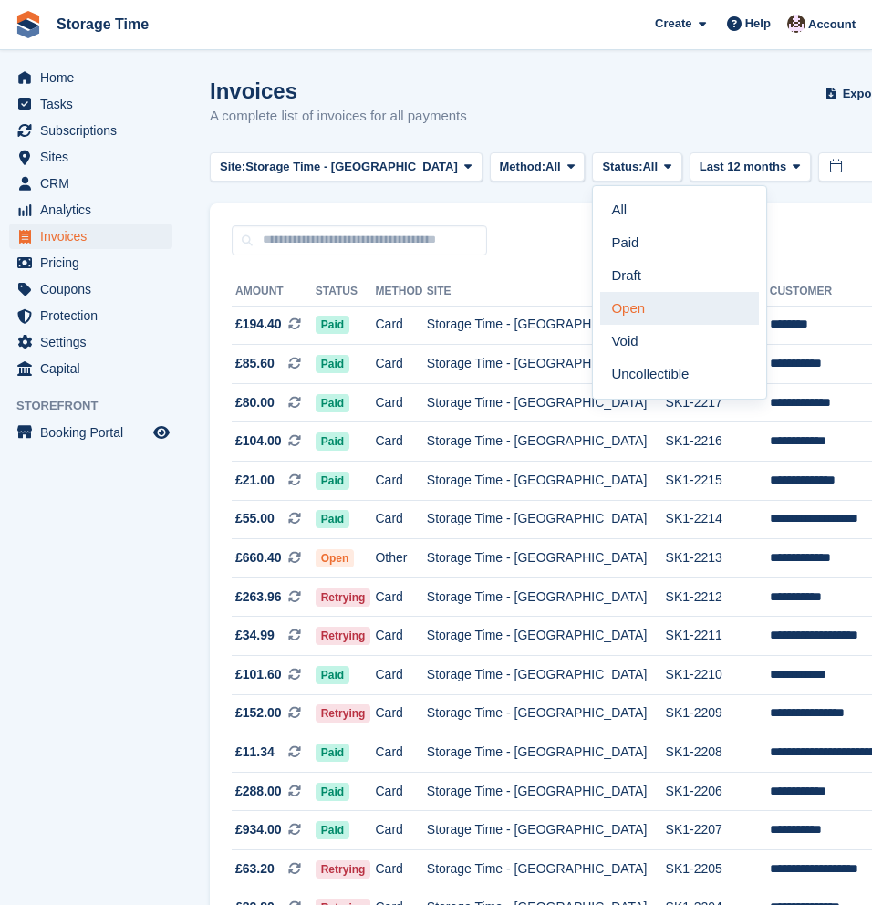
click at [616, 316] on link "Open" at bounding box center [679, 308] width 159 height 33
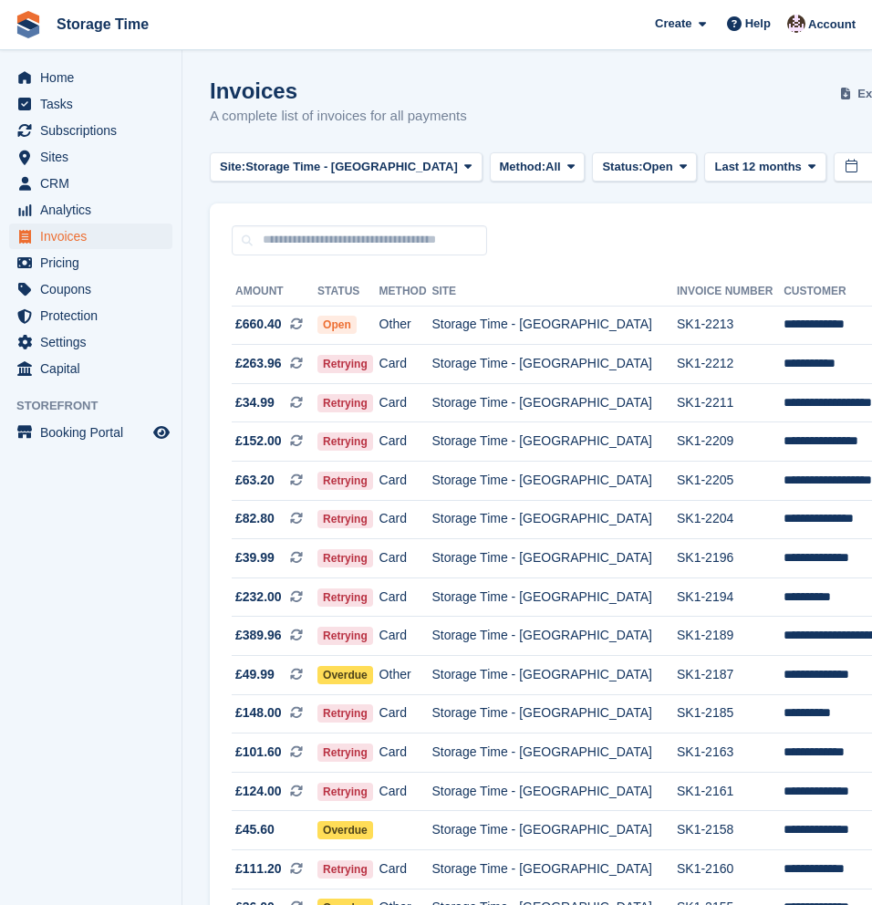
click at [857, 94] on span "Export" at bounding box center [875, 94] width 37 height 18
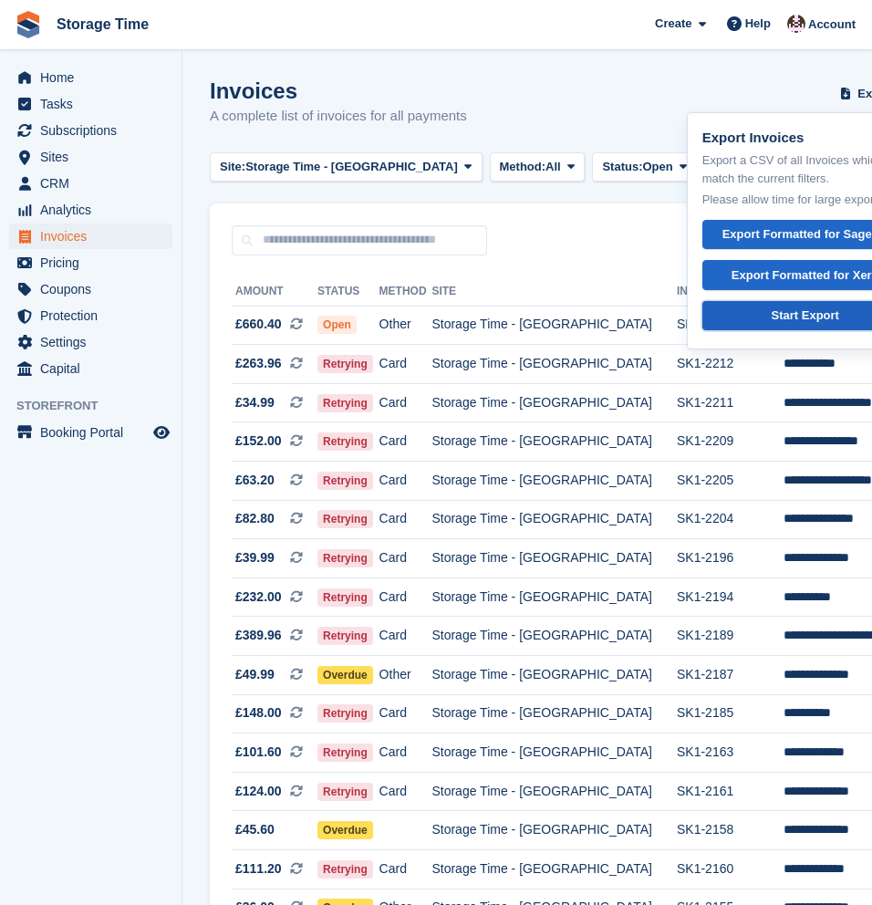
click at [772, 322] on div "Start Export" at bounding box center [805, 315] width 67 height 18
click at [81, 130] on span "Subscriptions" at bounding box center [94, 131] width 109 height 26
